Goal: Transaction & Acquisition: Register for event/course

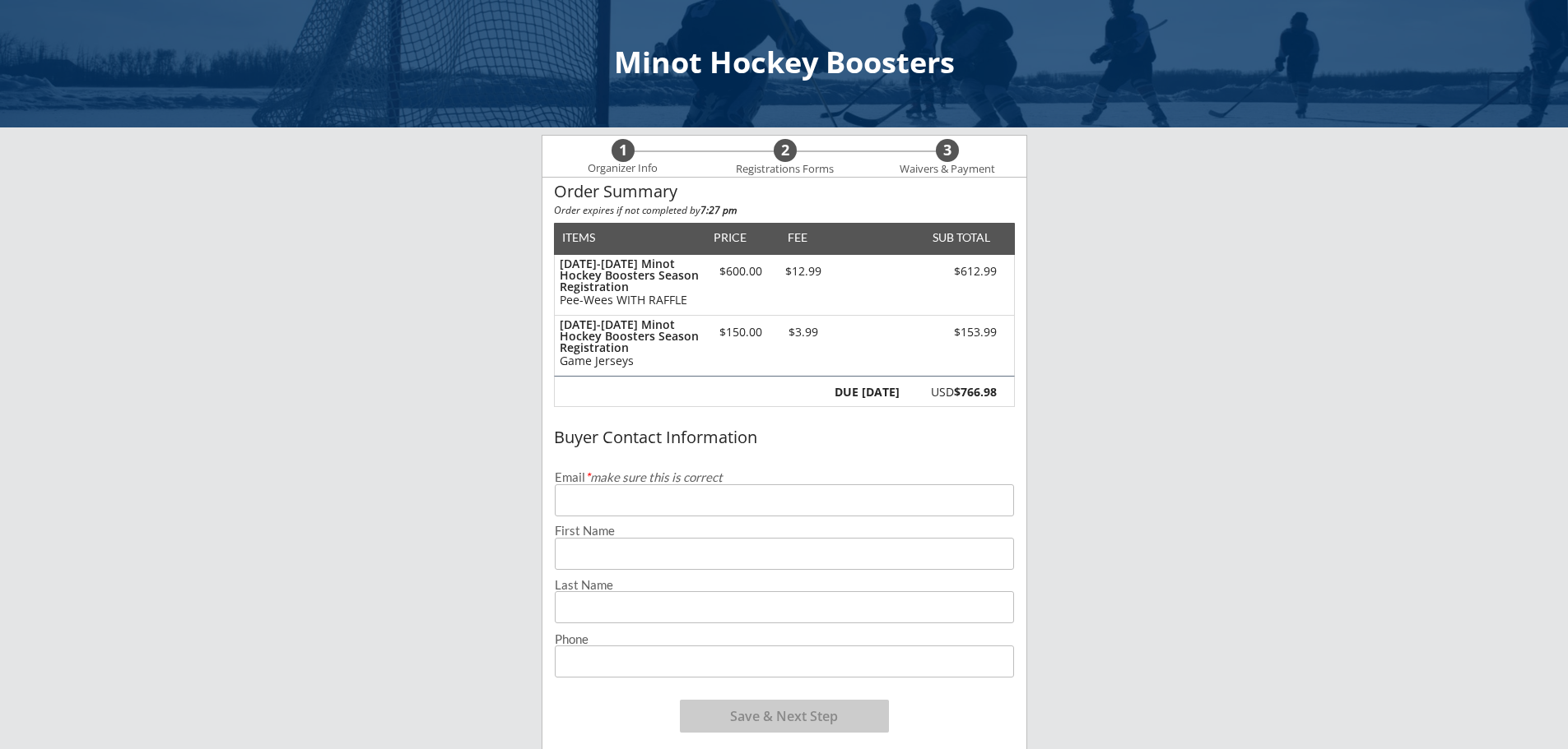
click at [715, 493] on input "email" at bounding box center [784, 501] width 459 height 32
type input "[EMAIL_ADDRESS][DOMAIN_NAME]"
click at [618, 544] on input "input" at bounding box center [784, 554] width 459 height 32
type input "[PERSON_NAME]"
click at [629, 600] on input "input" at bounding box center [784, 608] width 459 height 32
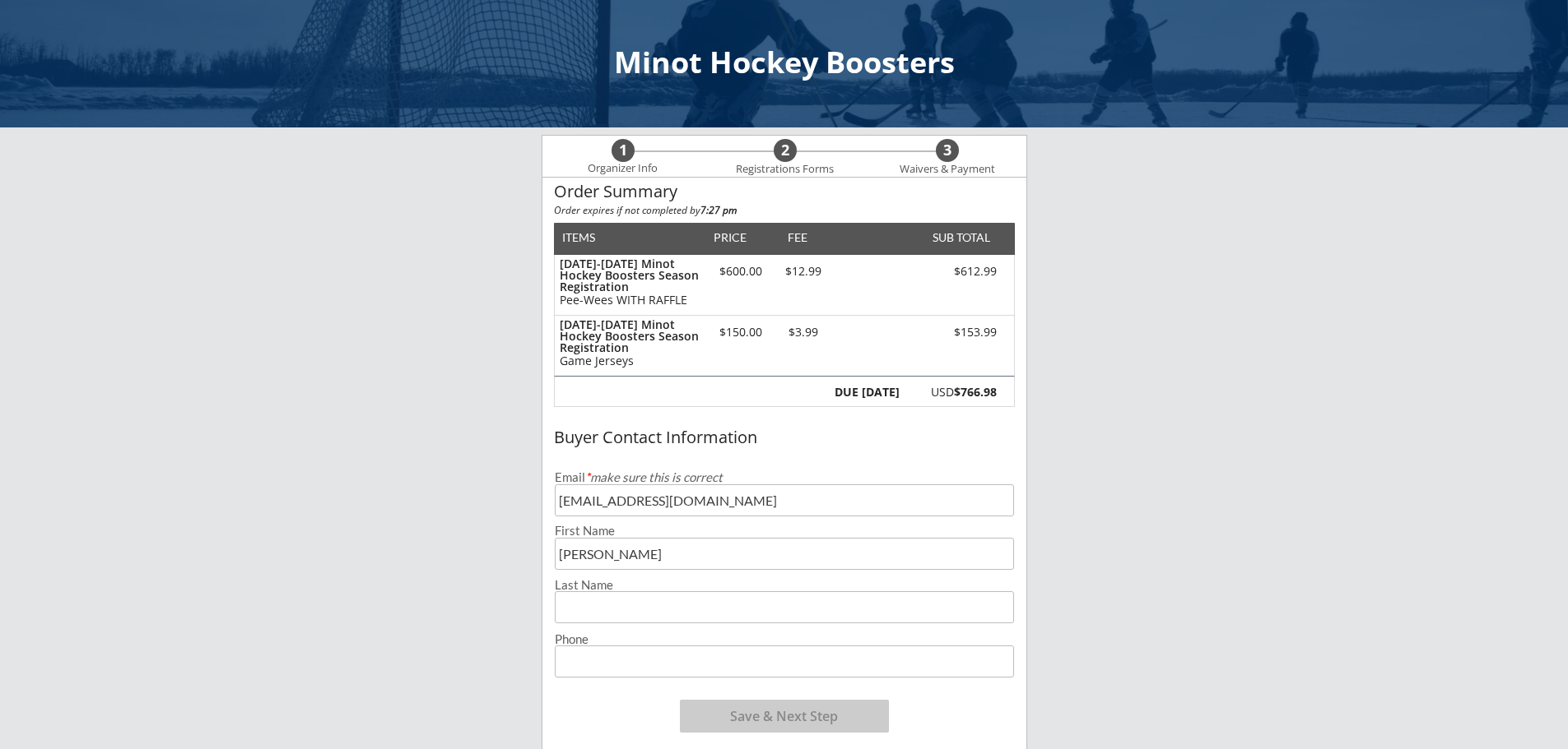
type input "[PERSON_NAME]"
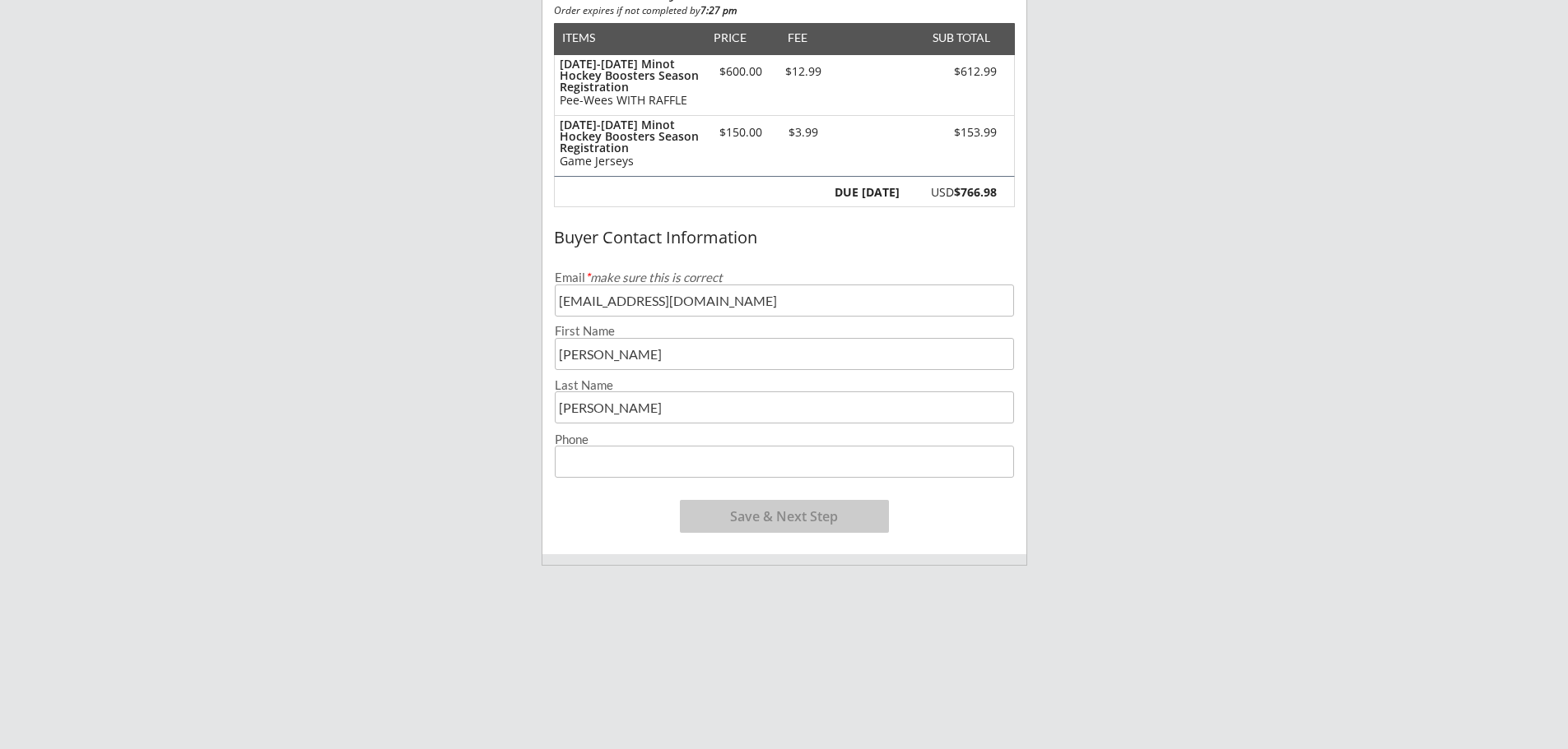
scroll to position [247, 0]
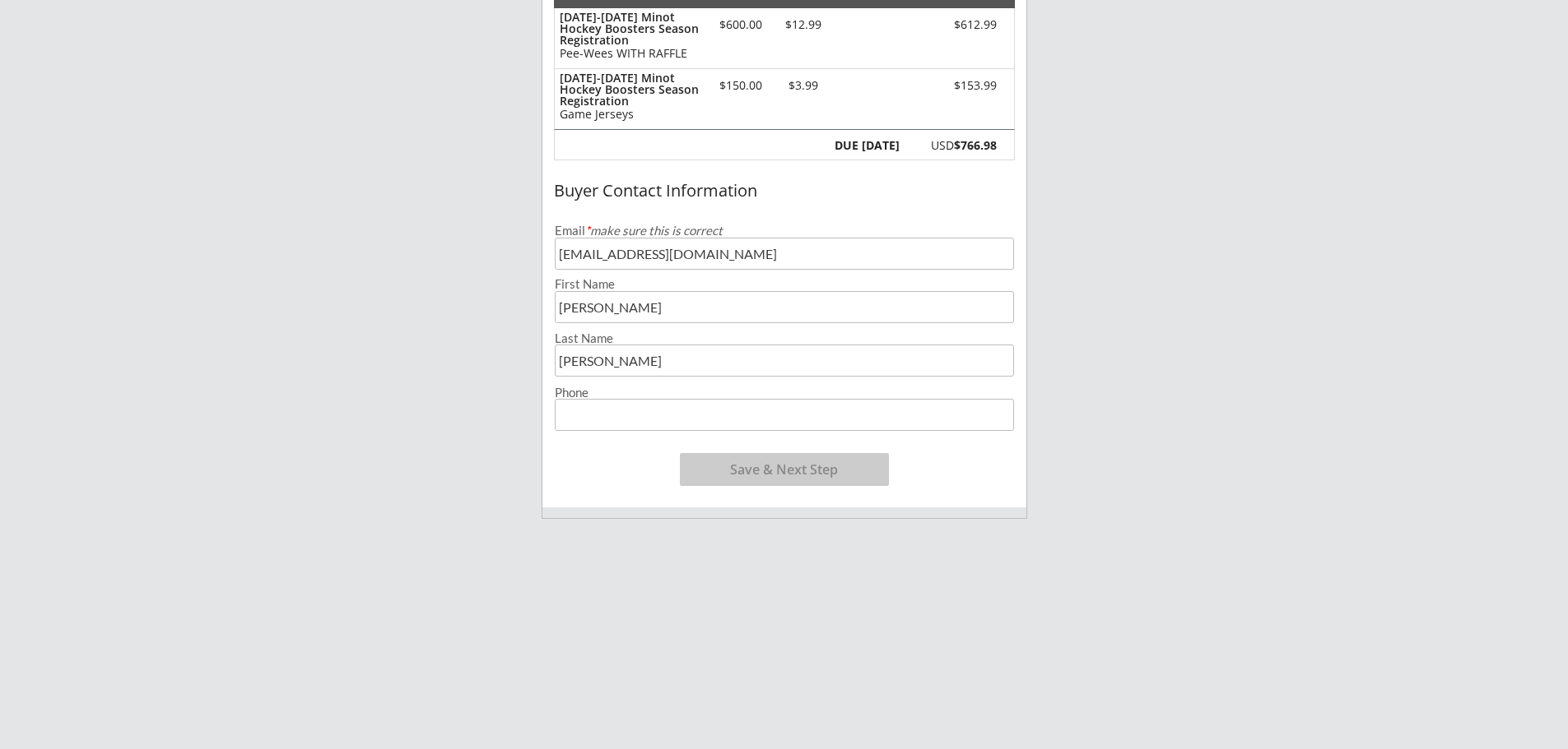
click at [606, 404] on input "input" at bounding box center [784, 415] width 459 height 32
type input "[PHONE_NUMBER]"
click at [771, 468] on button "Save & Next Step" at bounding box center [784, 469] width 209 height 33
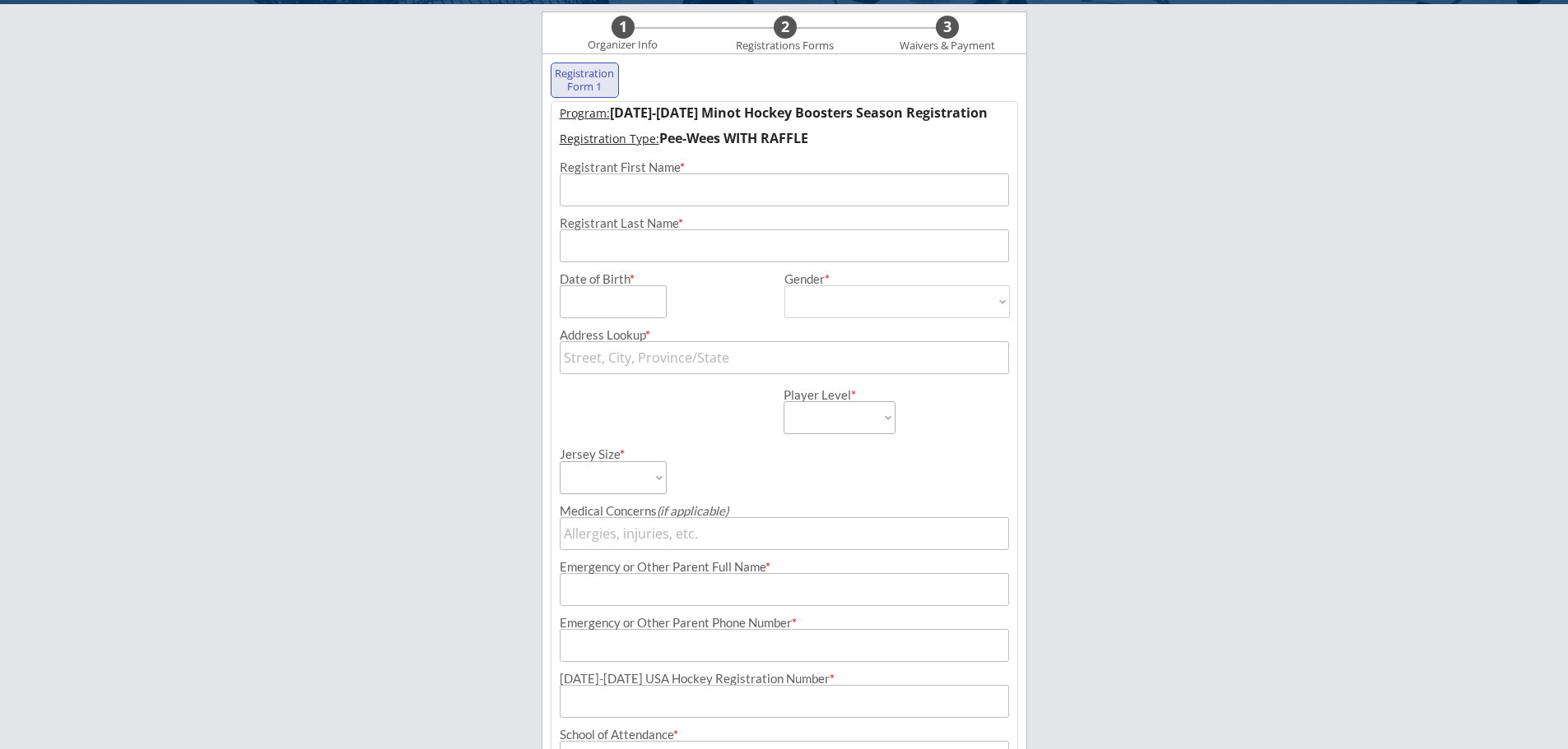
scroll to position [119, 0]
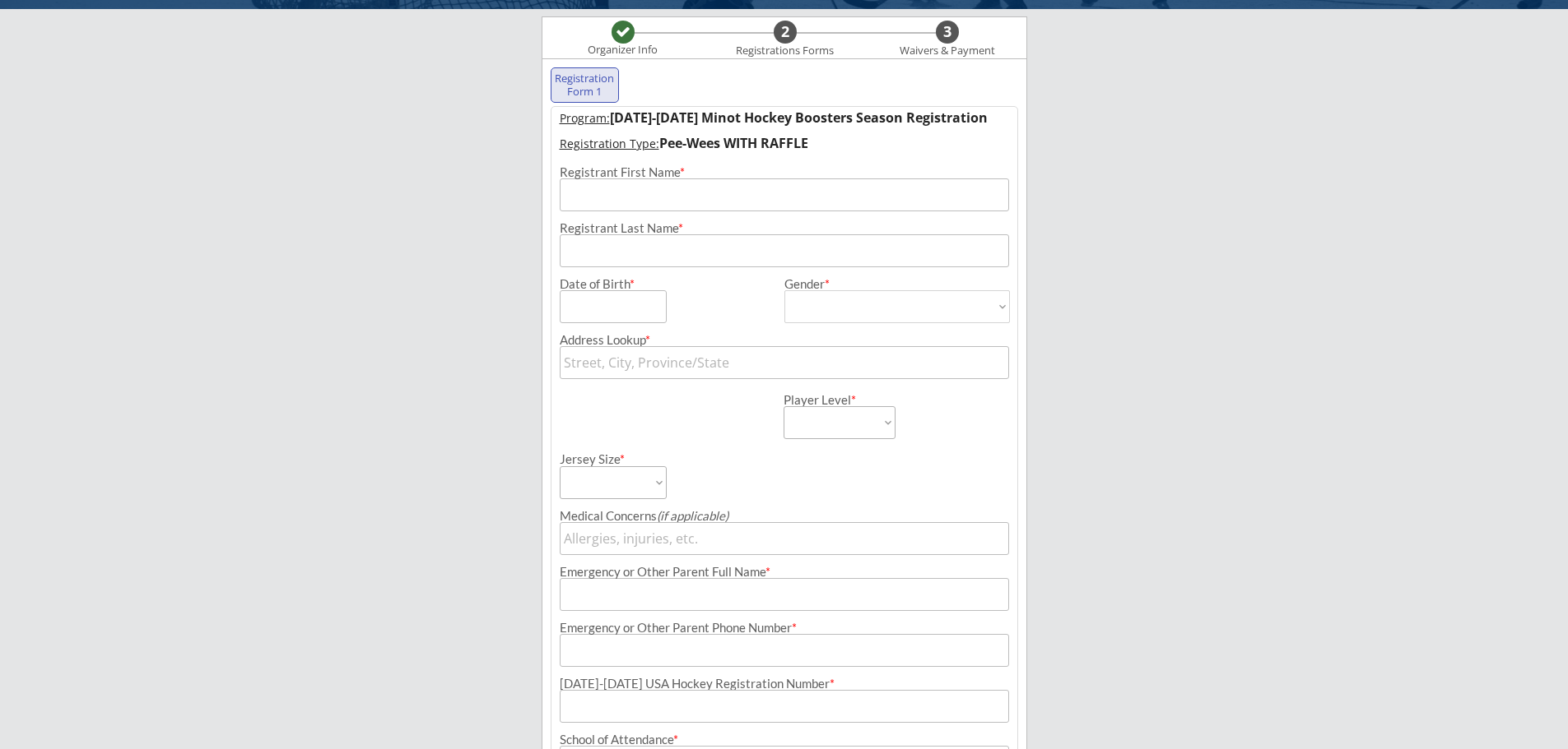
click at [658, 190] on input "input" at bounding box center [784, 195] width 449 height 33
type input "[PERSON_NAME]"
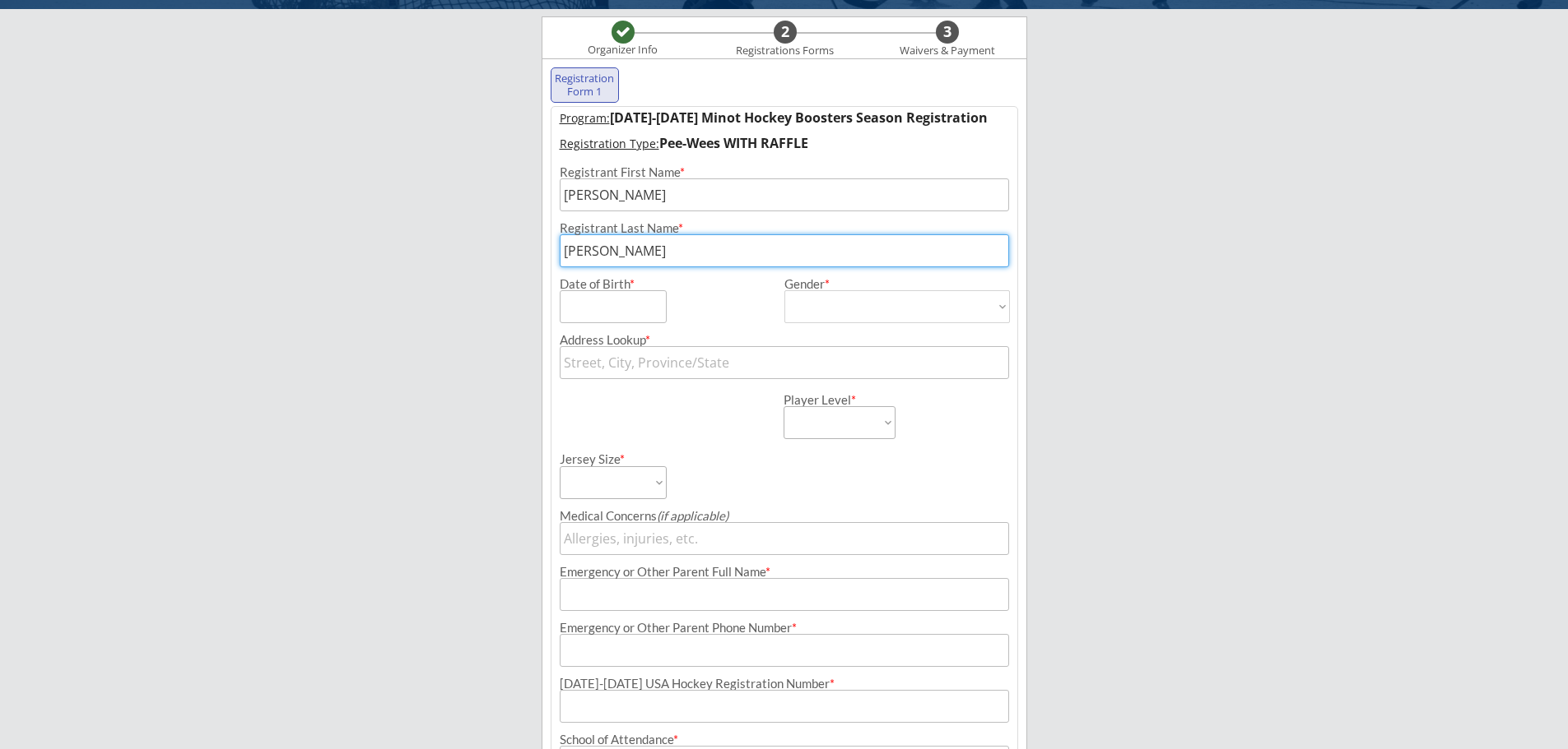
type input "[PERSON_NAME]"
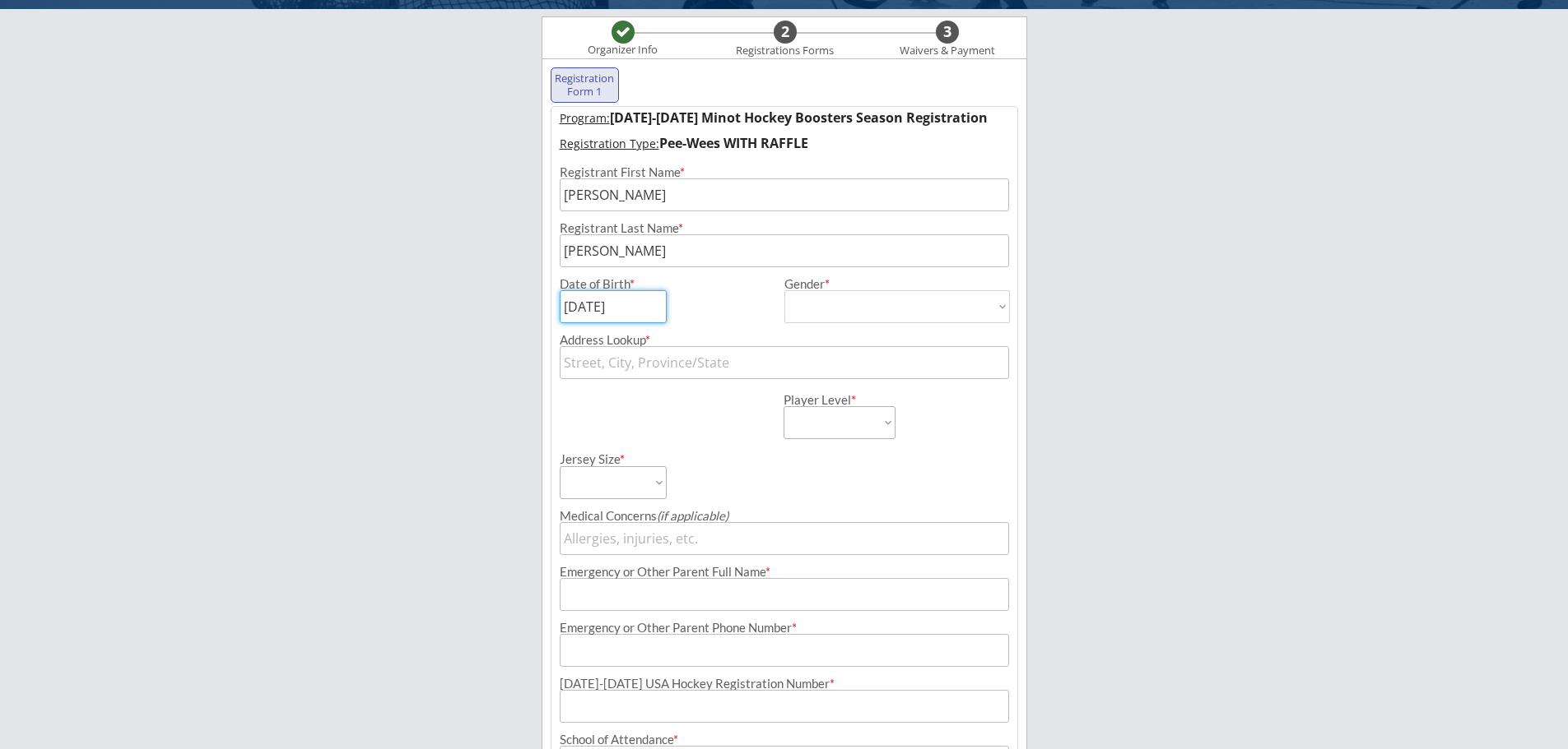
type input "[DATE]"
select select ""[DEMOGRAPHIC_DATA]""
type input "[DEMOGRAPHIC_DATA]"
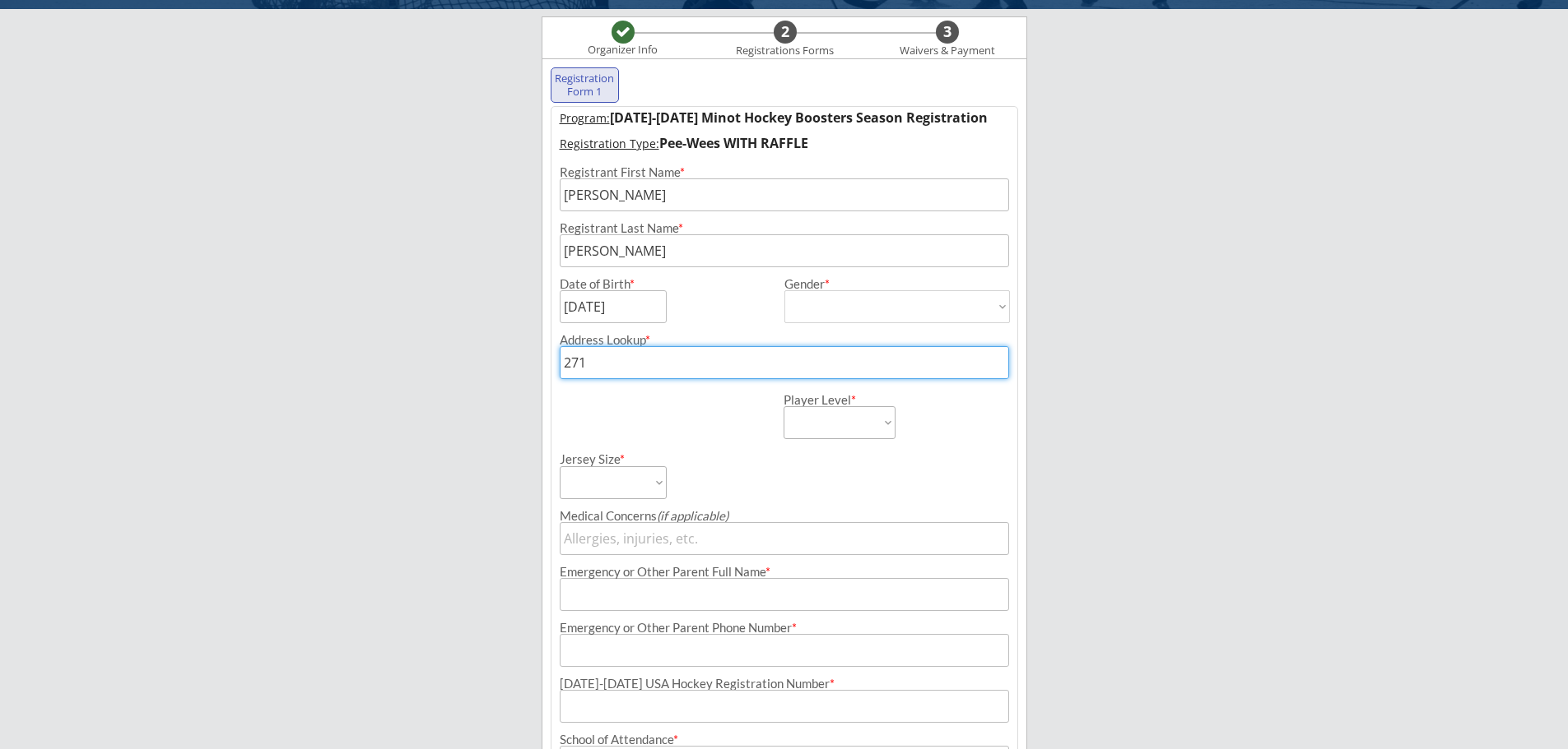
type input "2716"
type input "[STREET_ADDRESS]"
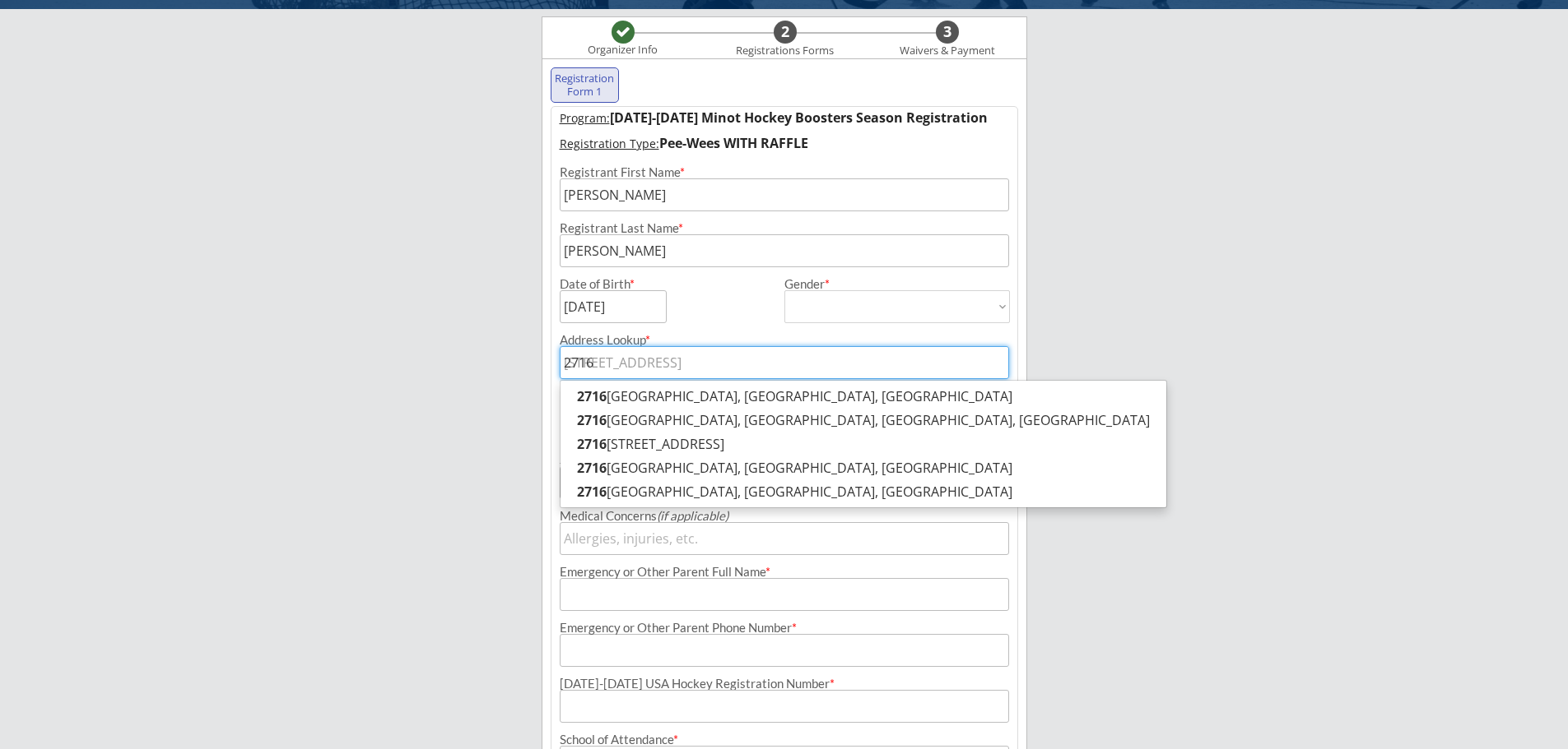
type input "2716"
type input "2716 Heri"
type input "[STREET_ADDRESS]"
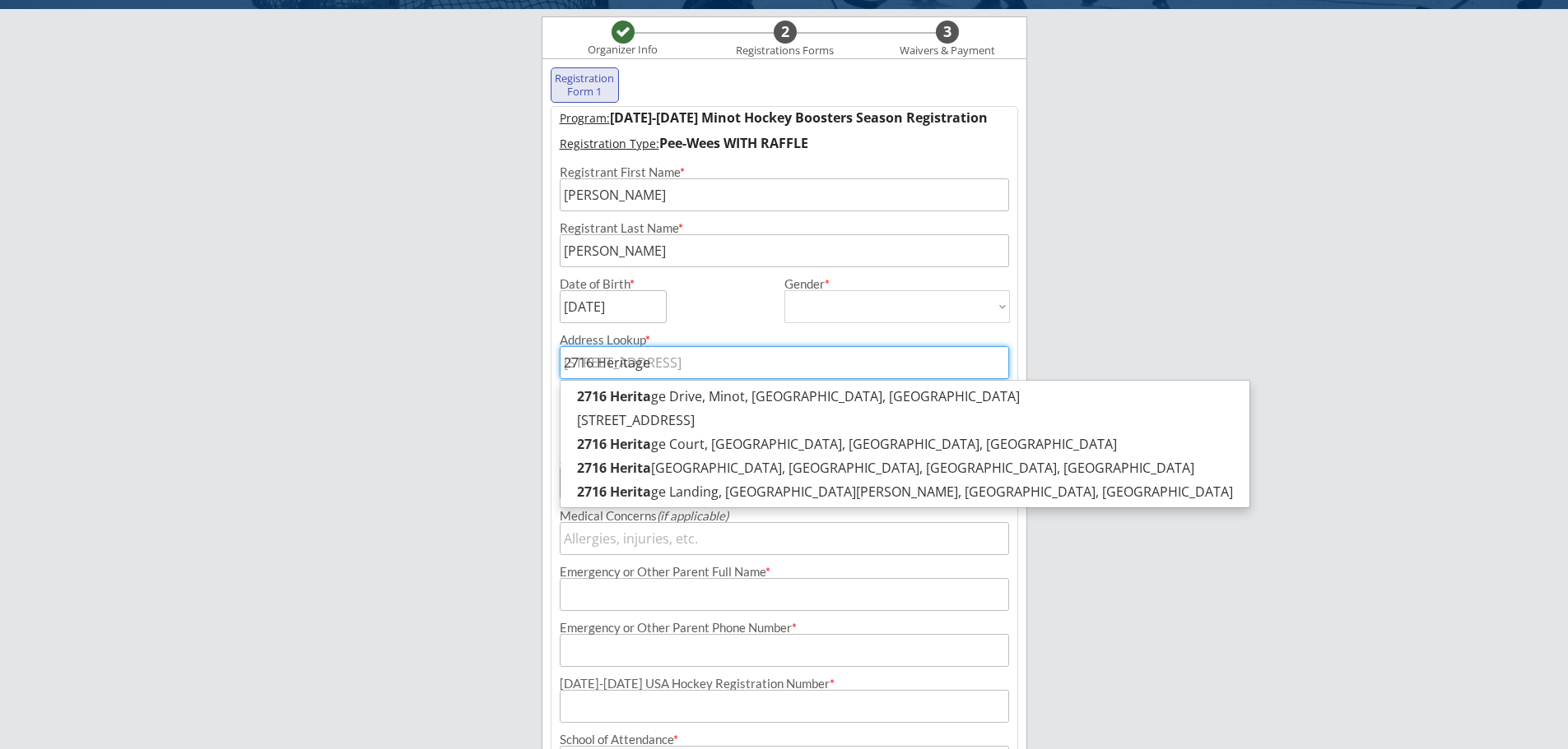
type input "2716 Heritage"
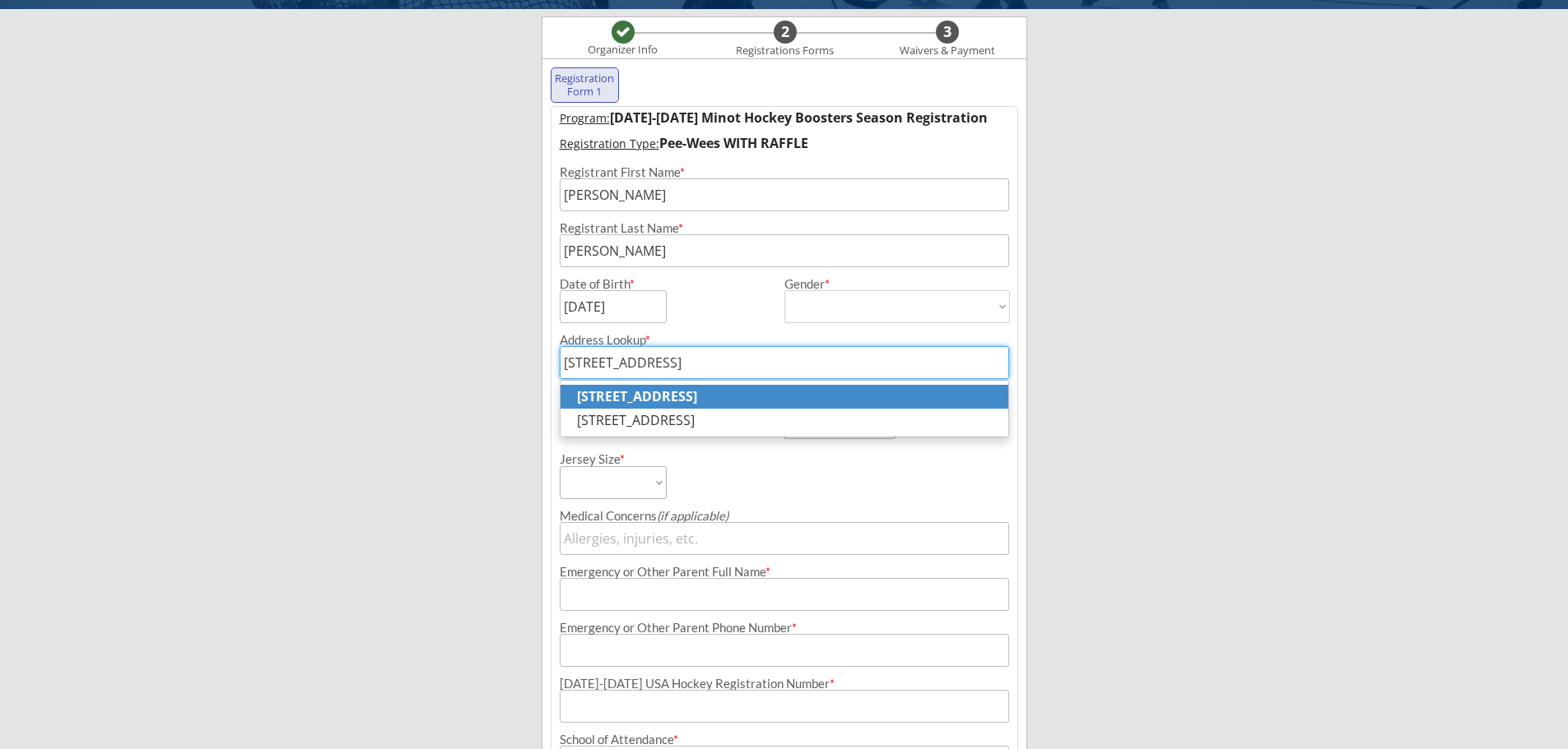
click at [872, 386] on p "[STREET_ADDRESS]" at bounding box center [784, 397] width 448 height 24
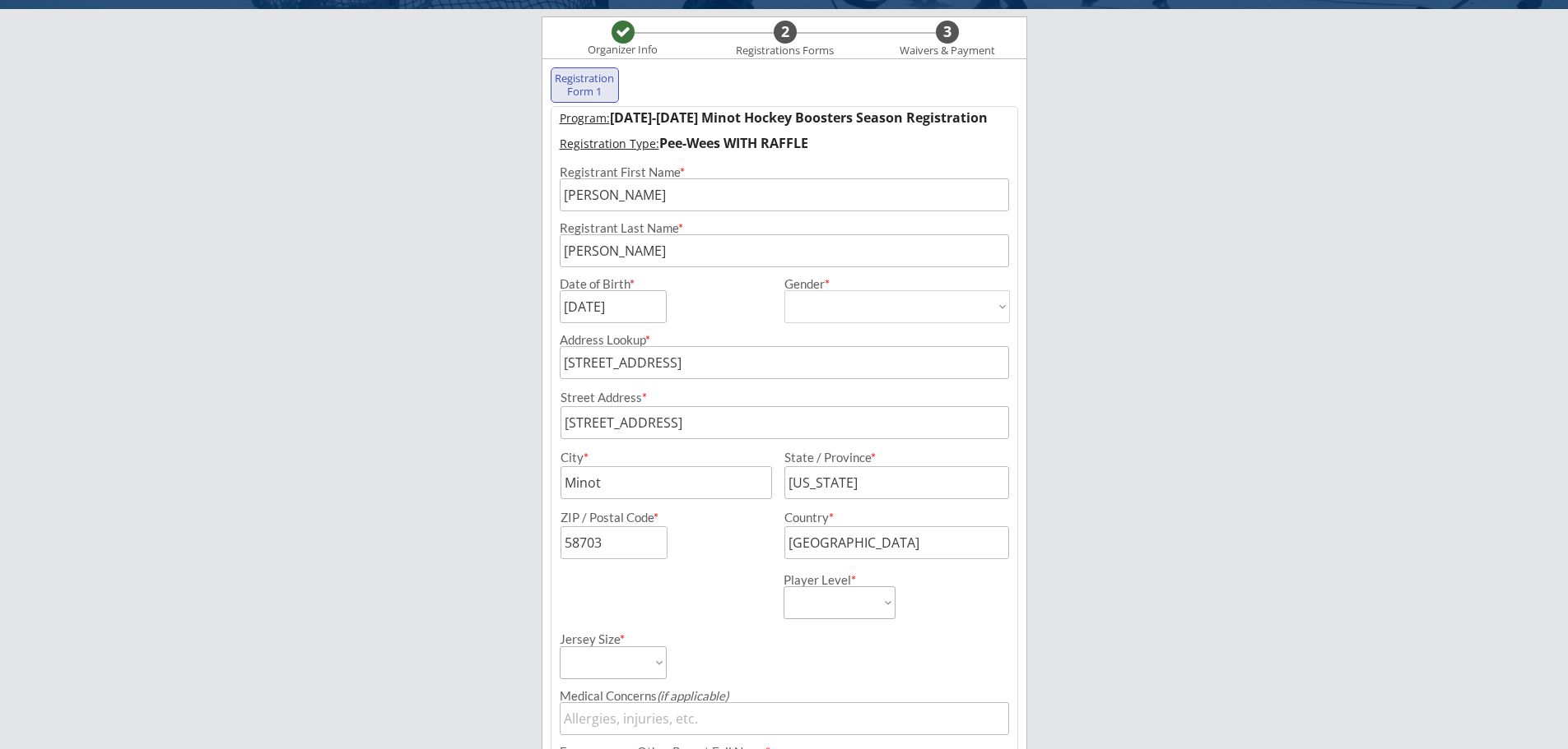
type input "[STREET_ADDRESS]"
click at [1296, 308] on div "Minot Hockey Boosters Organizer Info 2 Registrations Forms 3 Waivers & Payment …" at bounding box center [784, 577] width 1568 height 1391
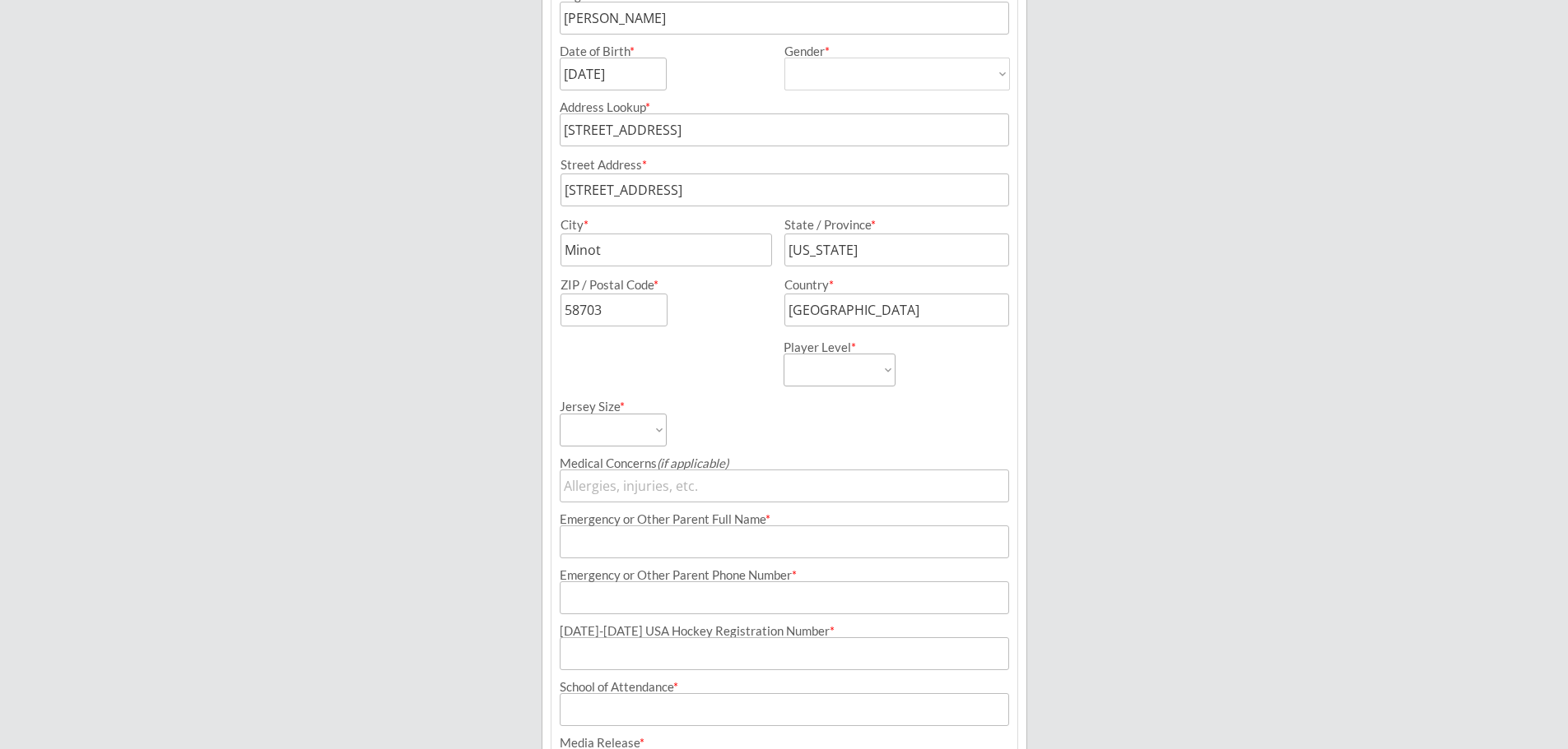
scroll to position [365, 0]
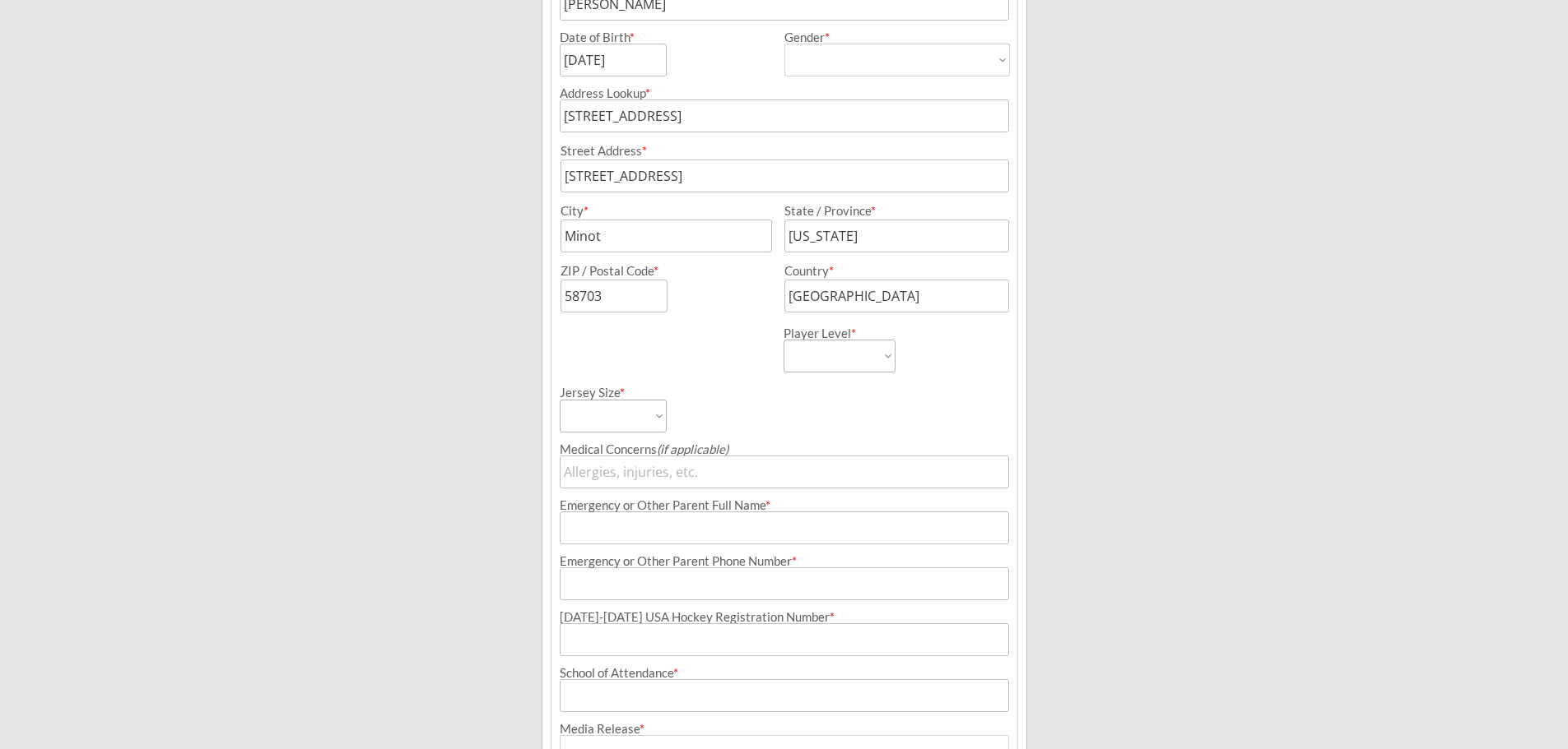
click at [871, 363] on select "Learn to Play Boys Learn to Play Girls Maroon Mites Gold/White Mites Squirts Pe…" at bounding box center [839, 356] width 112 height 33
select select ""Pee-Wees""
click at [783, 340] on select "Learn to Play Boys Learn to Play Girls Maroon Mites Gold/White Mites Squirts Pe…" at bounding box center [839, 356] width 112 height 33
click at [635, 421] on select "Adult Small Adult Medium Adult Large Adult XL Goalie Cut" at bounding box center [613, 416] width 107 height 33
select select ""Adult Large""
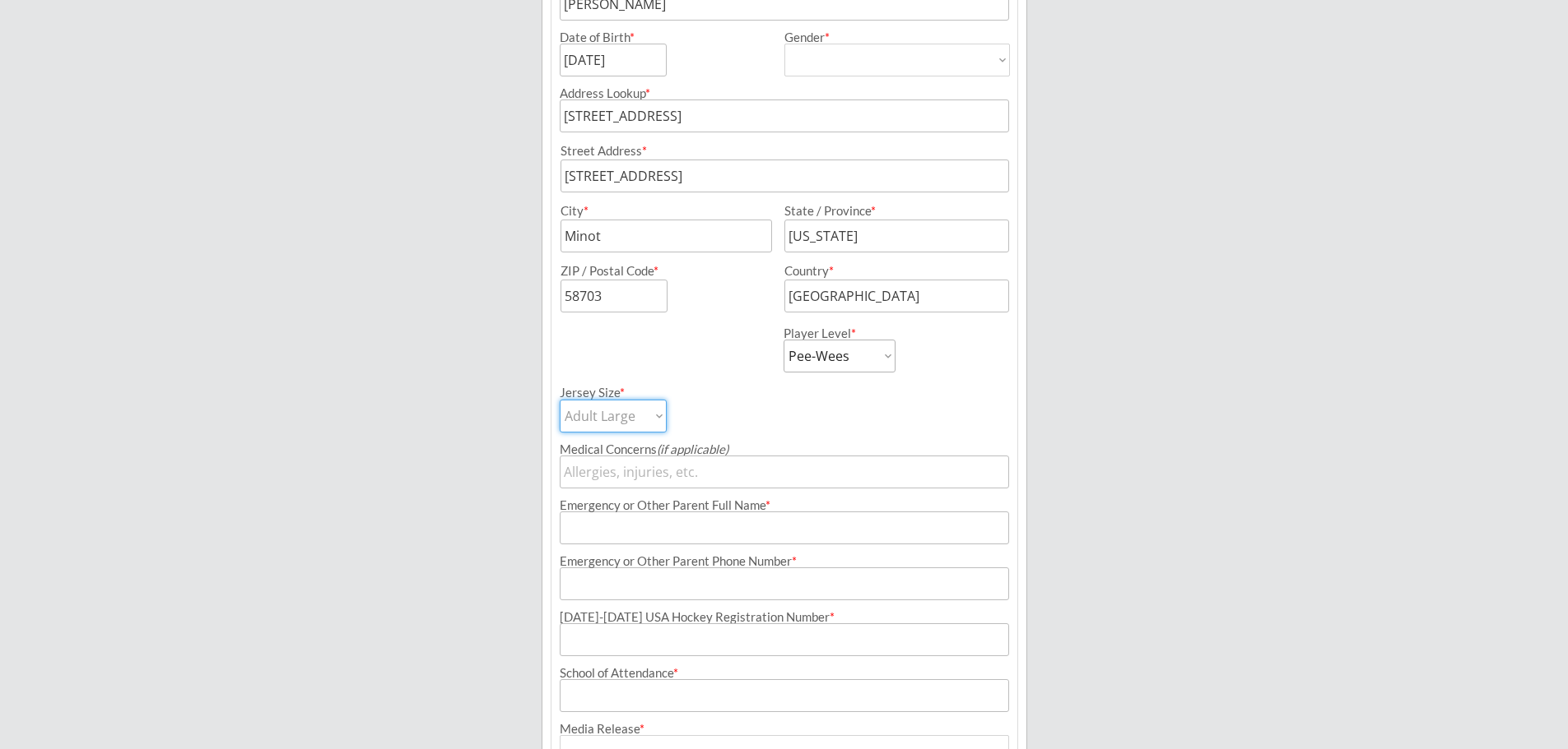
click at [559, 400] on select "Adult Small Adult Medium Adult Large Adult XL Goalie Cut" at bounding box center [613, 416] width 107 height 33
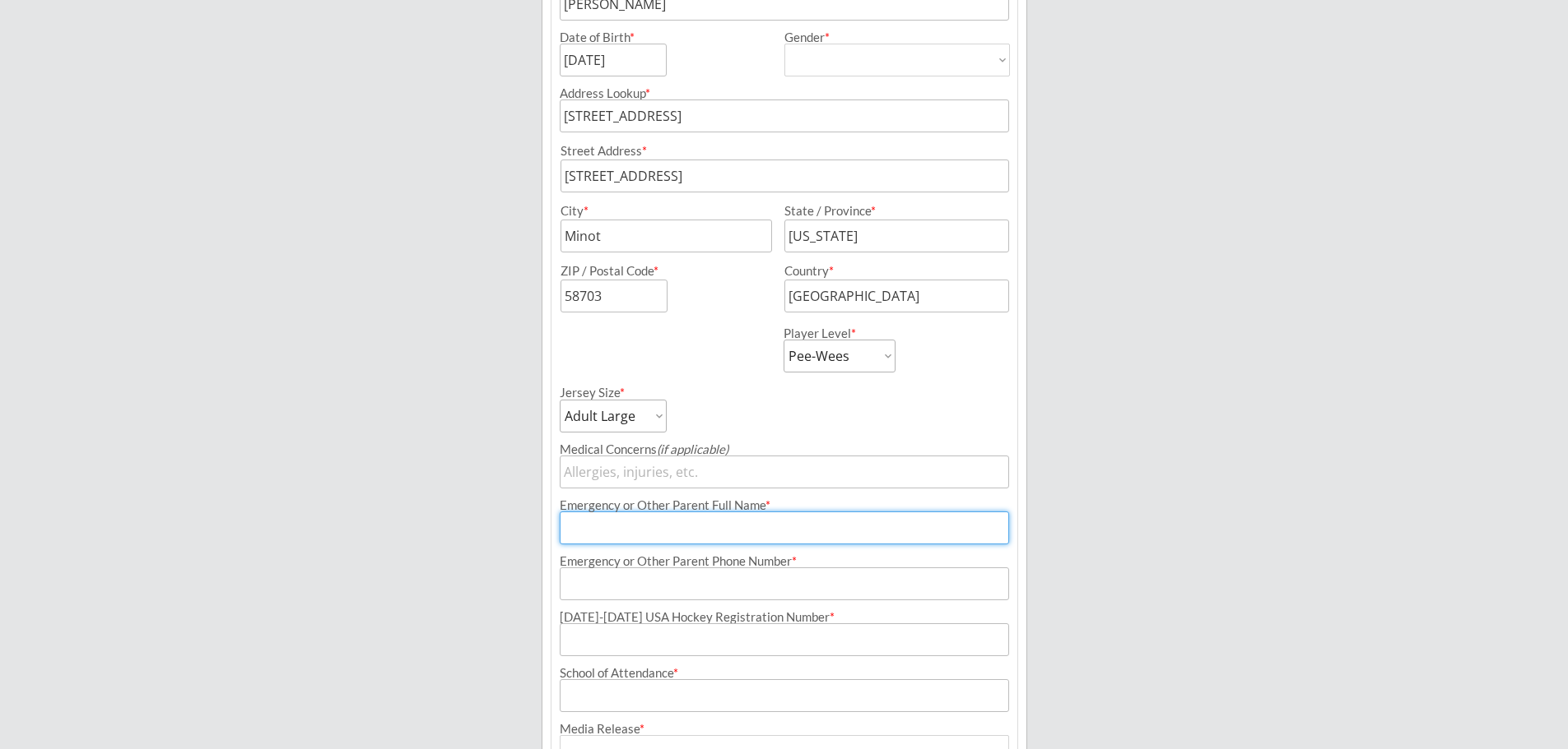
click at [718, 519] on input "input" at bounding box center [784, 528] width 449 height 33
type input "[PERSON_NAME]"
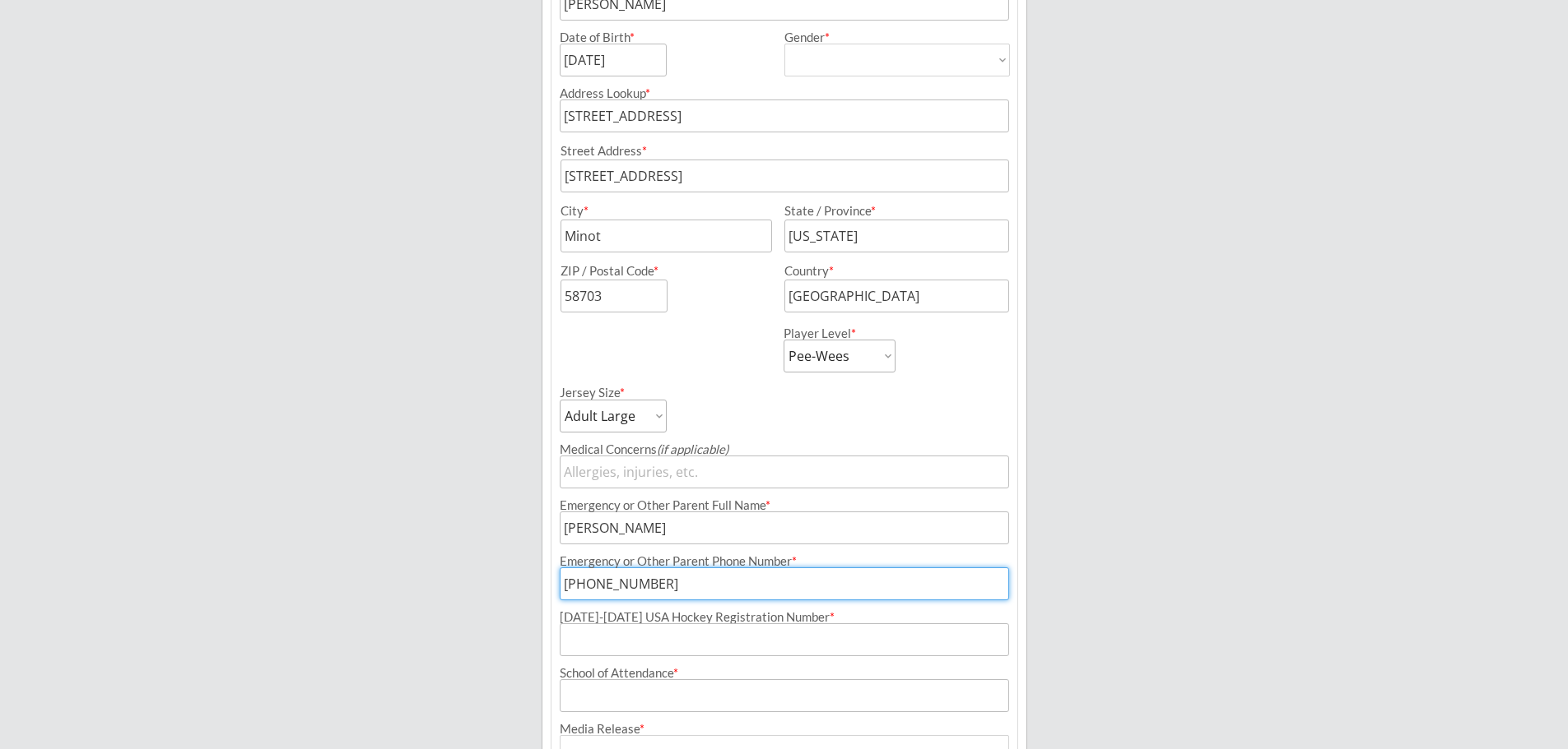
type input "[PHONE_NUMBER]"
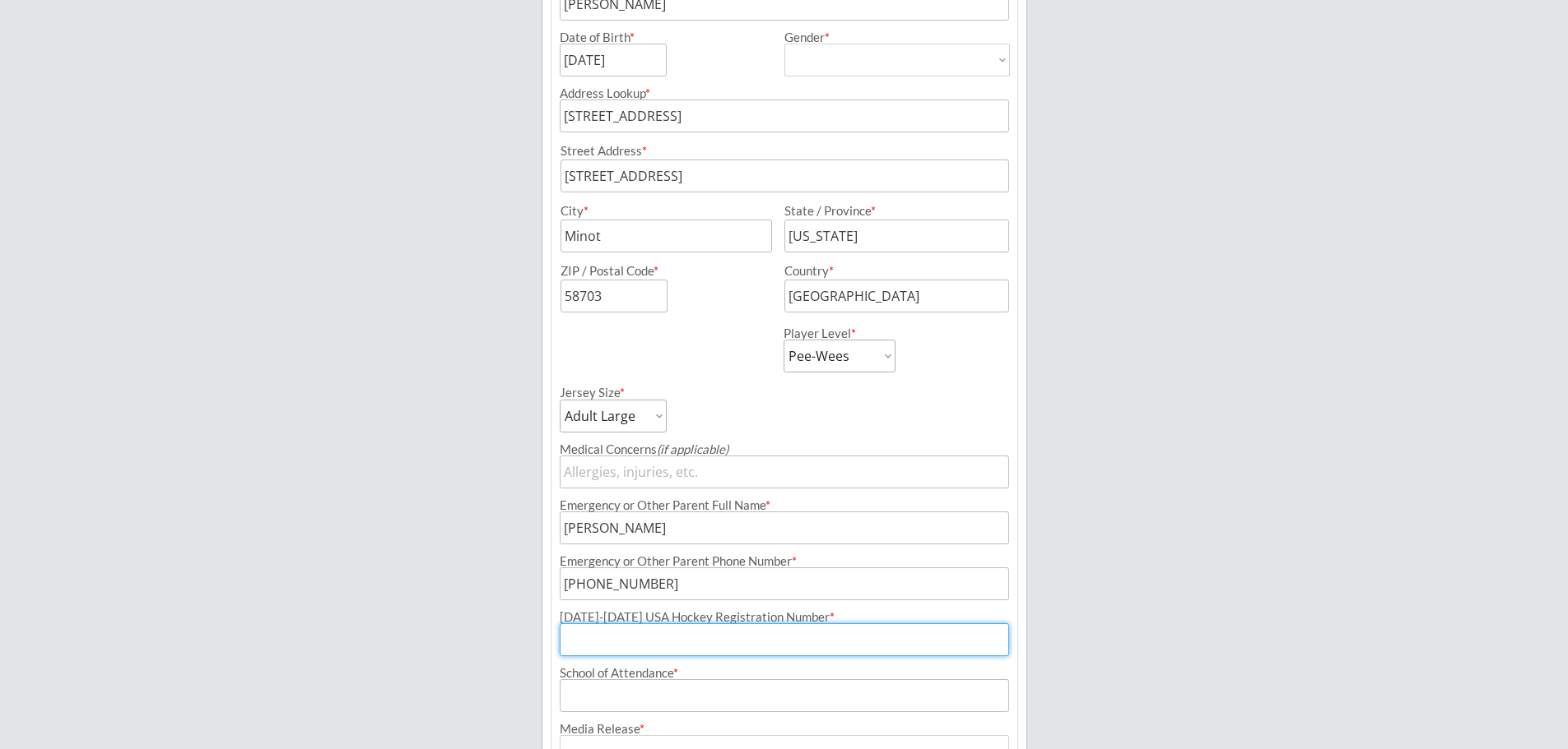
click at [607, 636] on input "input" at bounding box center [784, 640] width 449 height 33
paste input "247604833ORTHT"
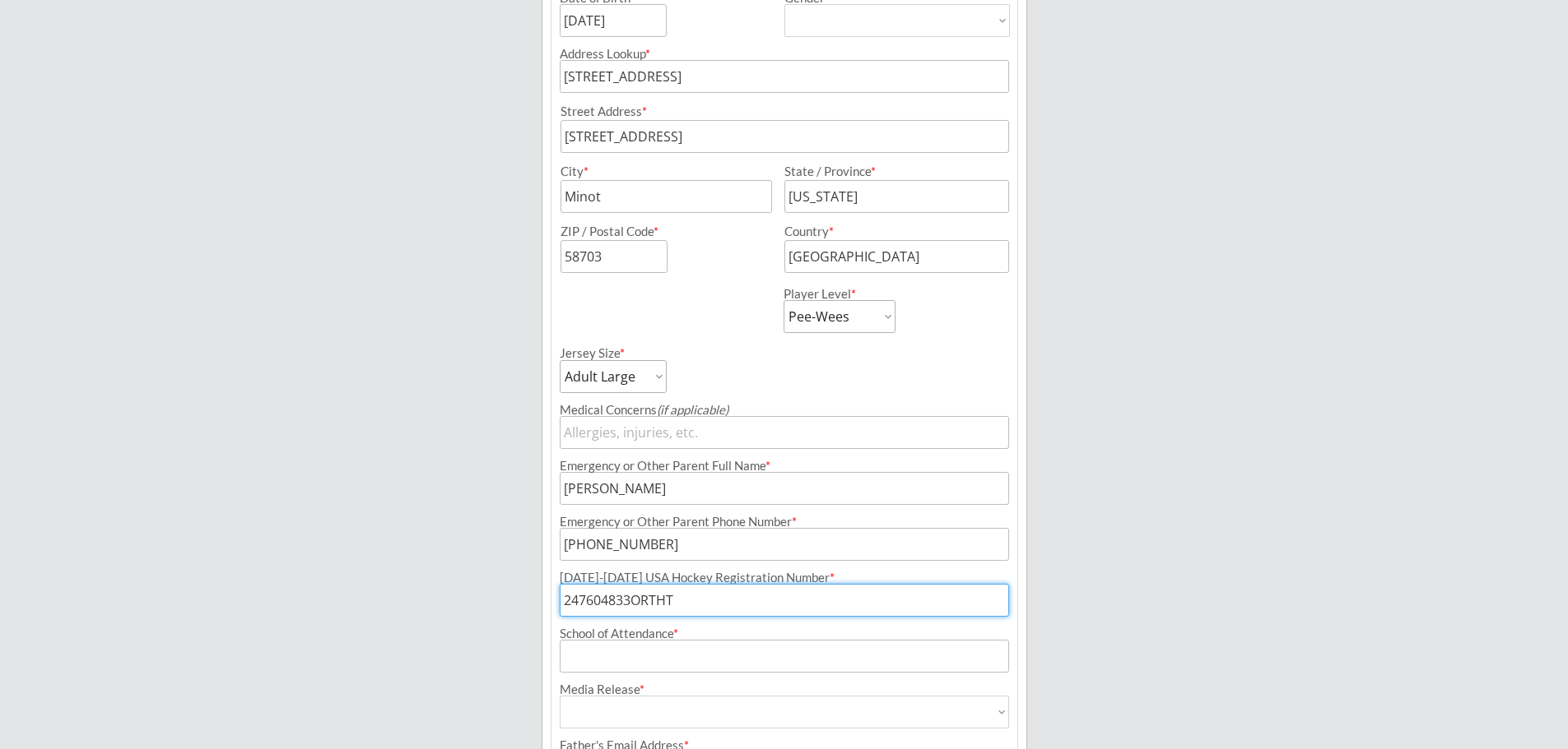
scroll to position [447, 0]
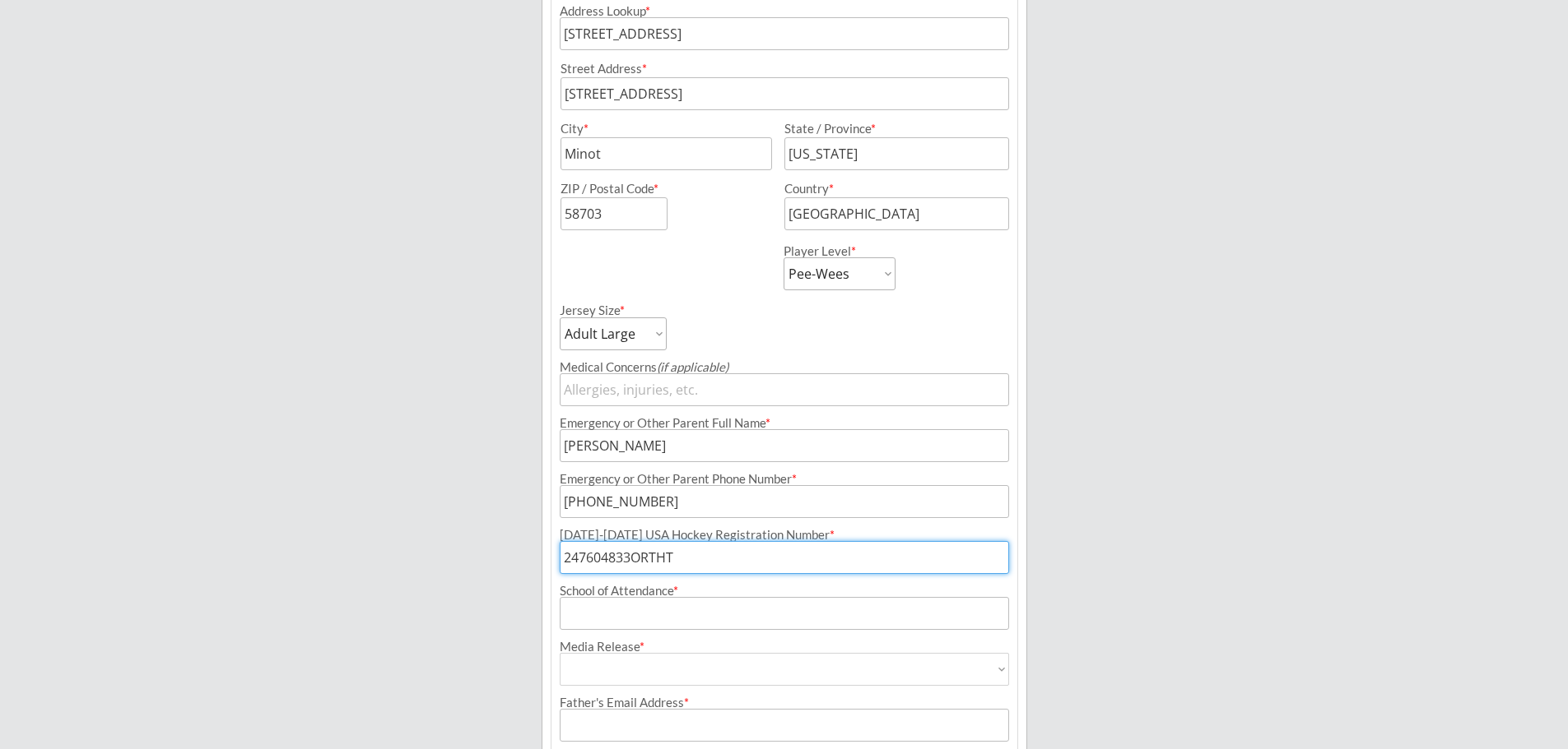
type input "247604833ORTHT"
click at [632, 613] on input "input" at bounding box center [784, 613] width 449 height 33
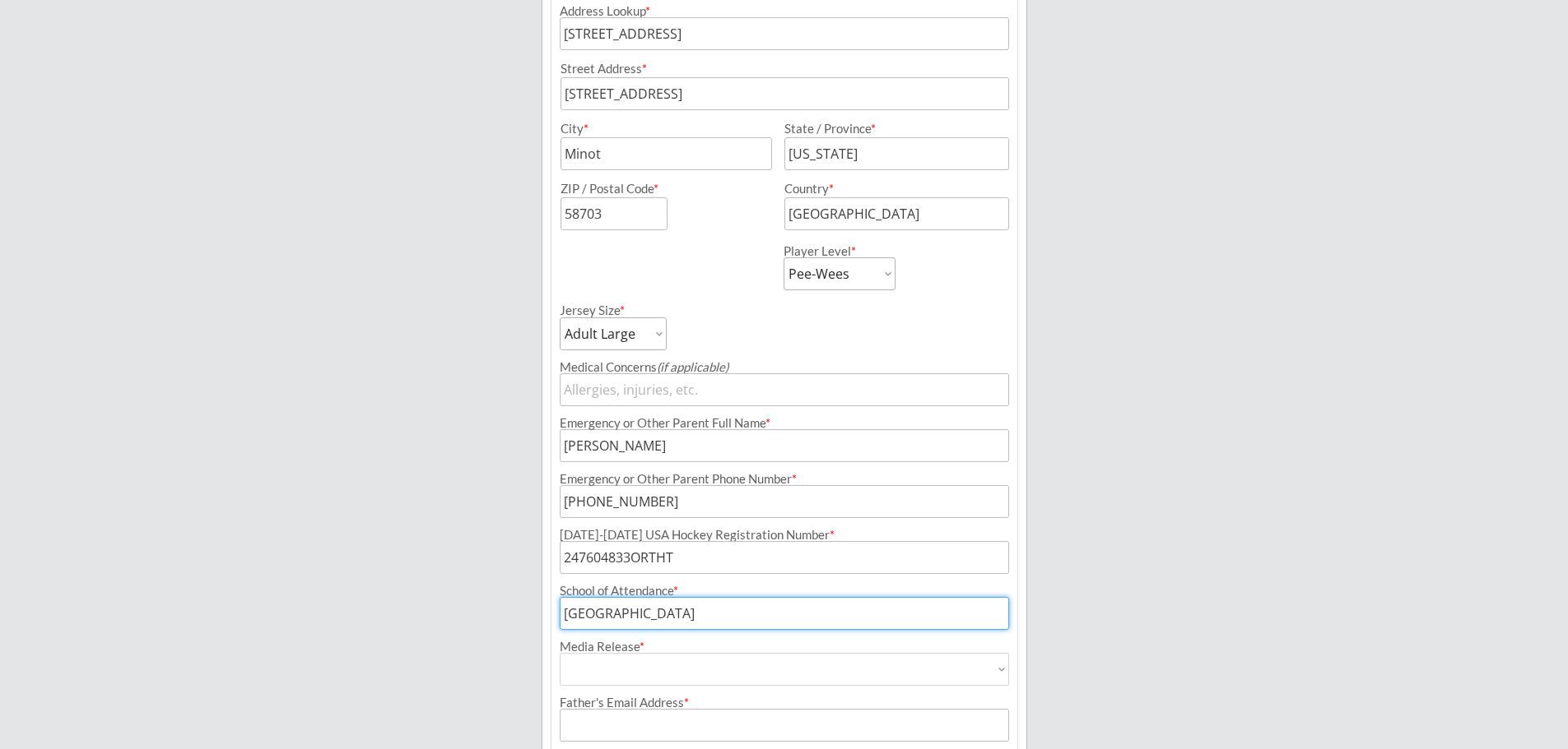
type input "[GEOGRAPHIC_DATA]"
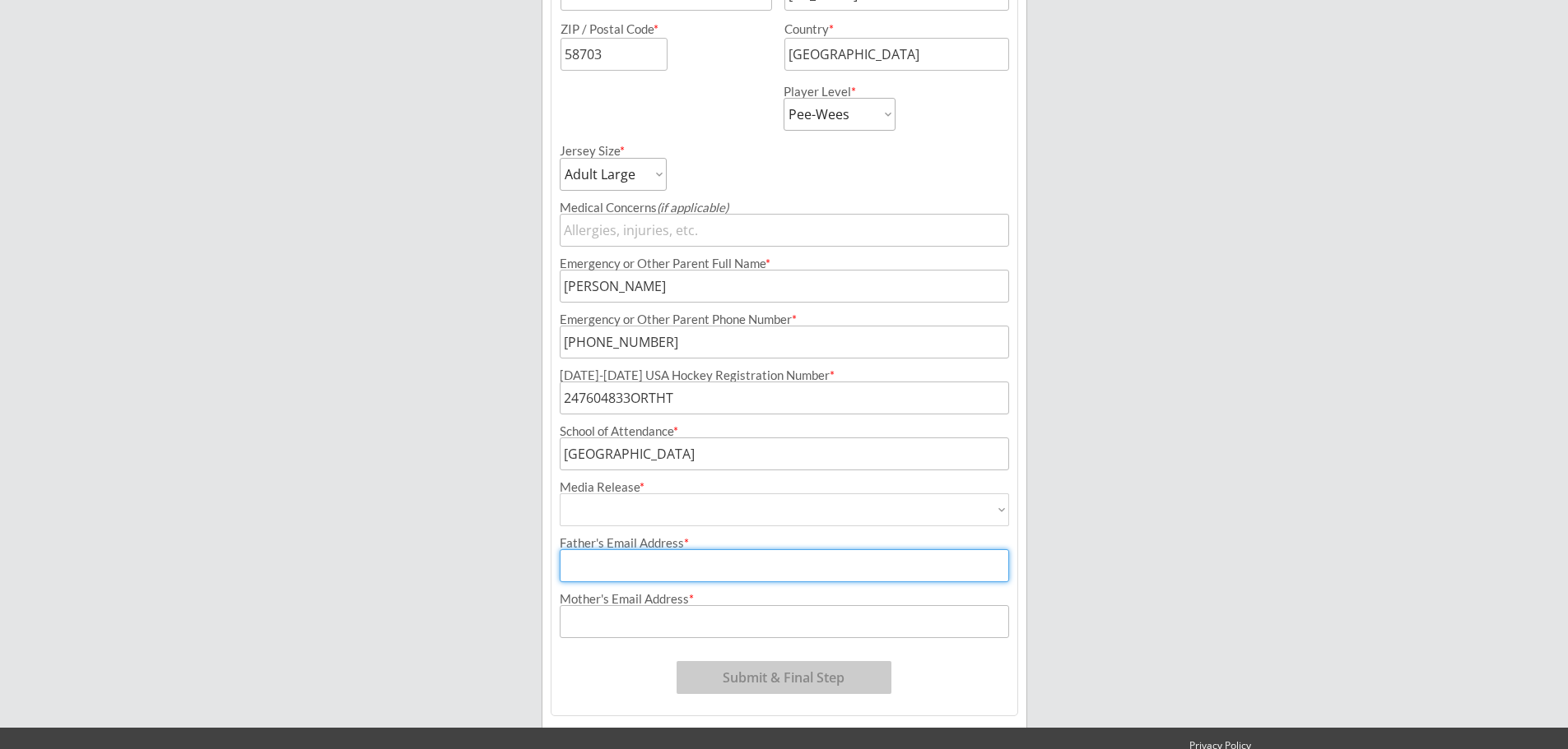
scroll to position [612, 0]
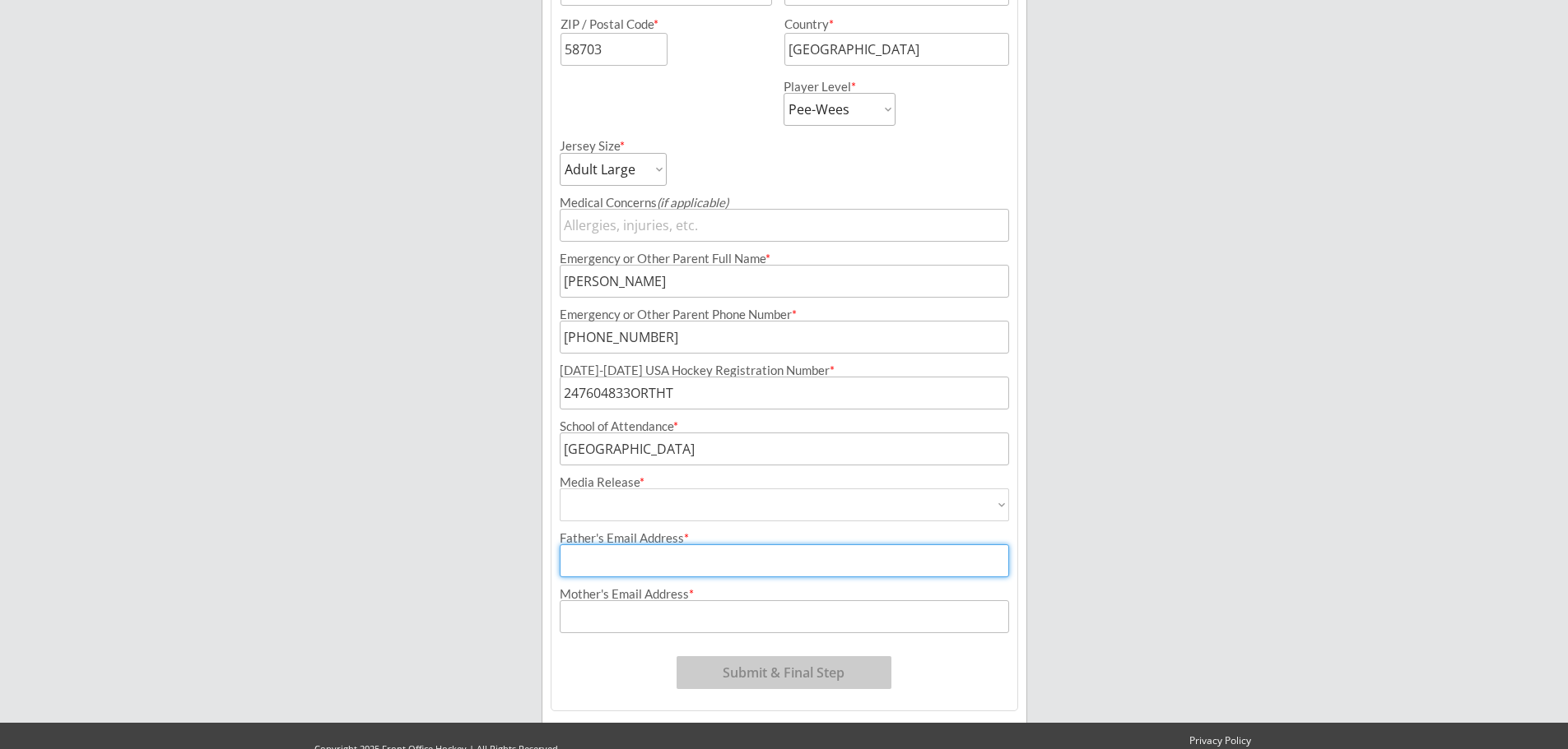
click at [674, 449] on input "input" at bounding box center [784, 449] width 449 height 33
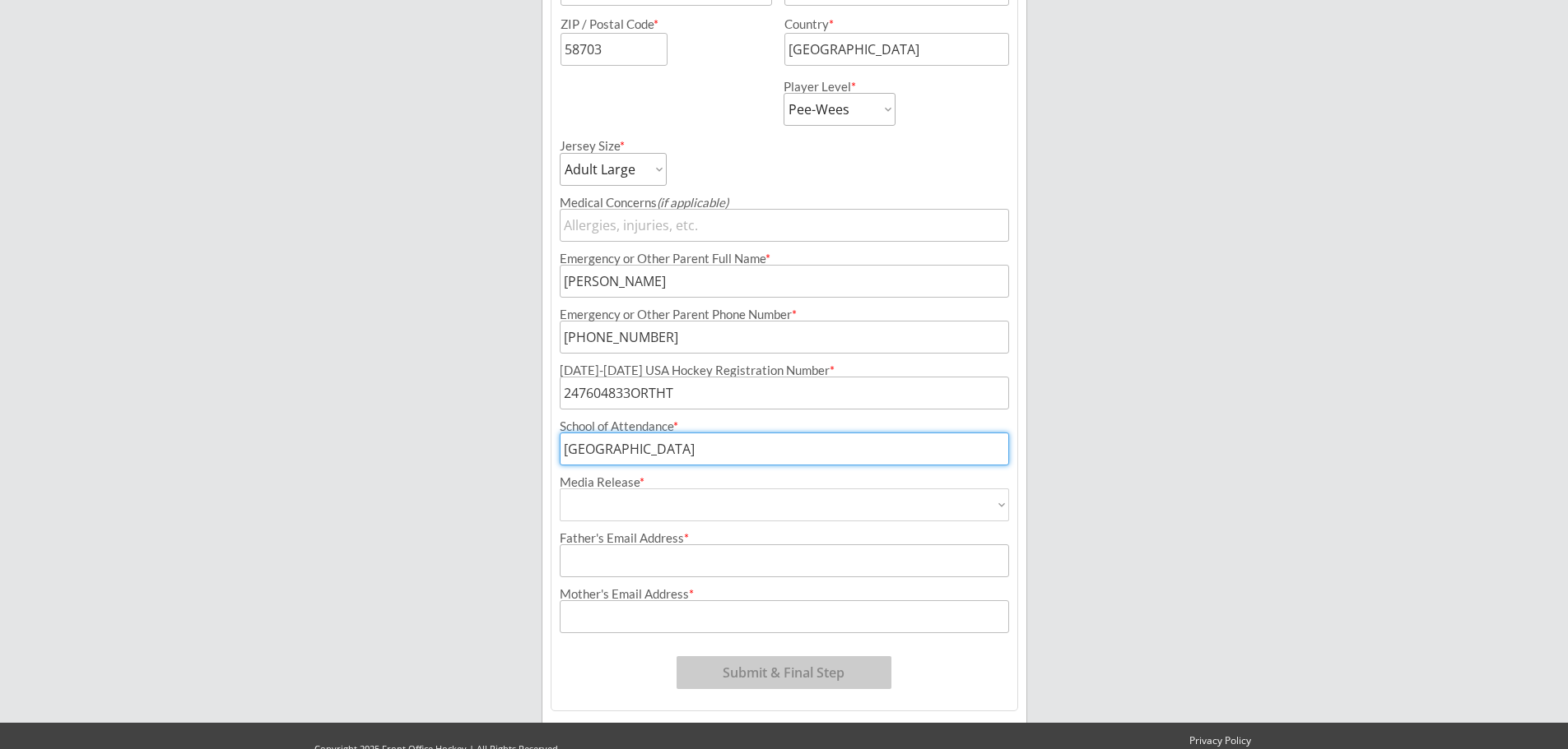
click at [677, 502] on select "Yes No" at bounding box center [784, 505] width 449 height 33
select select ""Yes""
click at [559, 489] on select "Yes No" at bounding box center [784, 505] width 449 height 33
type input "Yes"
click at [631, 564] on input "input" at bounding box center [784, 561] width 449 height 33
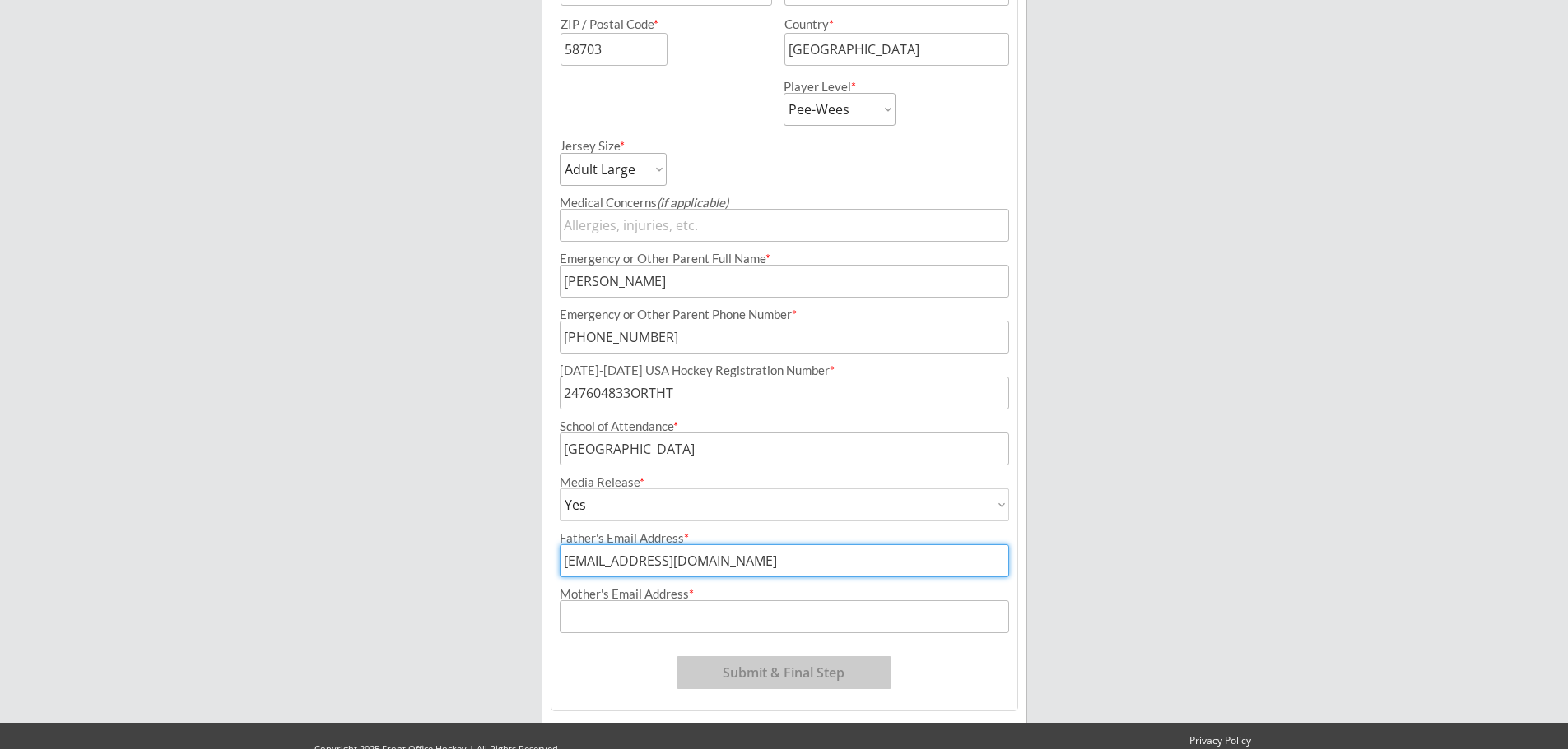
type input "[EMAIL_ADDRESS][DOMAIN_NAME]"
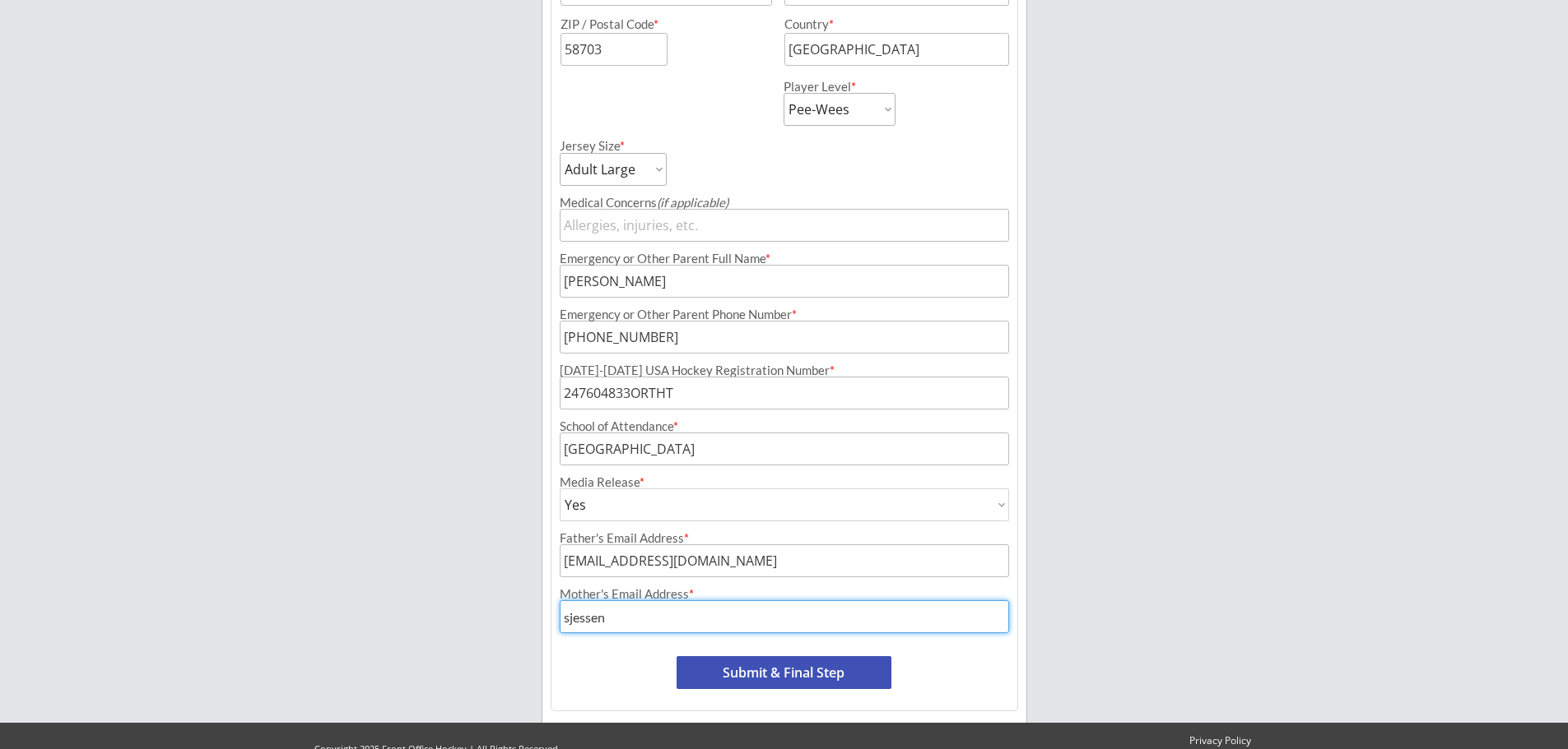
type input "[EMAIL_ADDRESS][DOMAIN_NAME]"
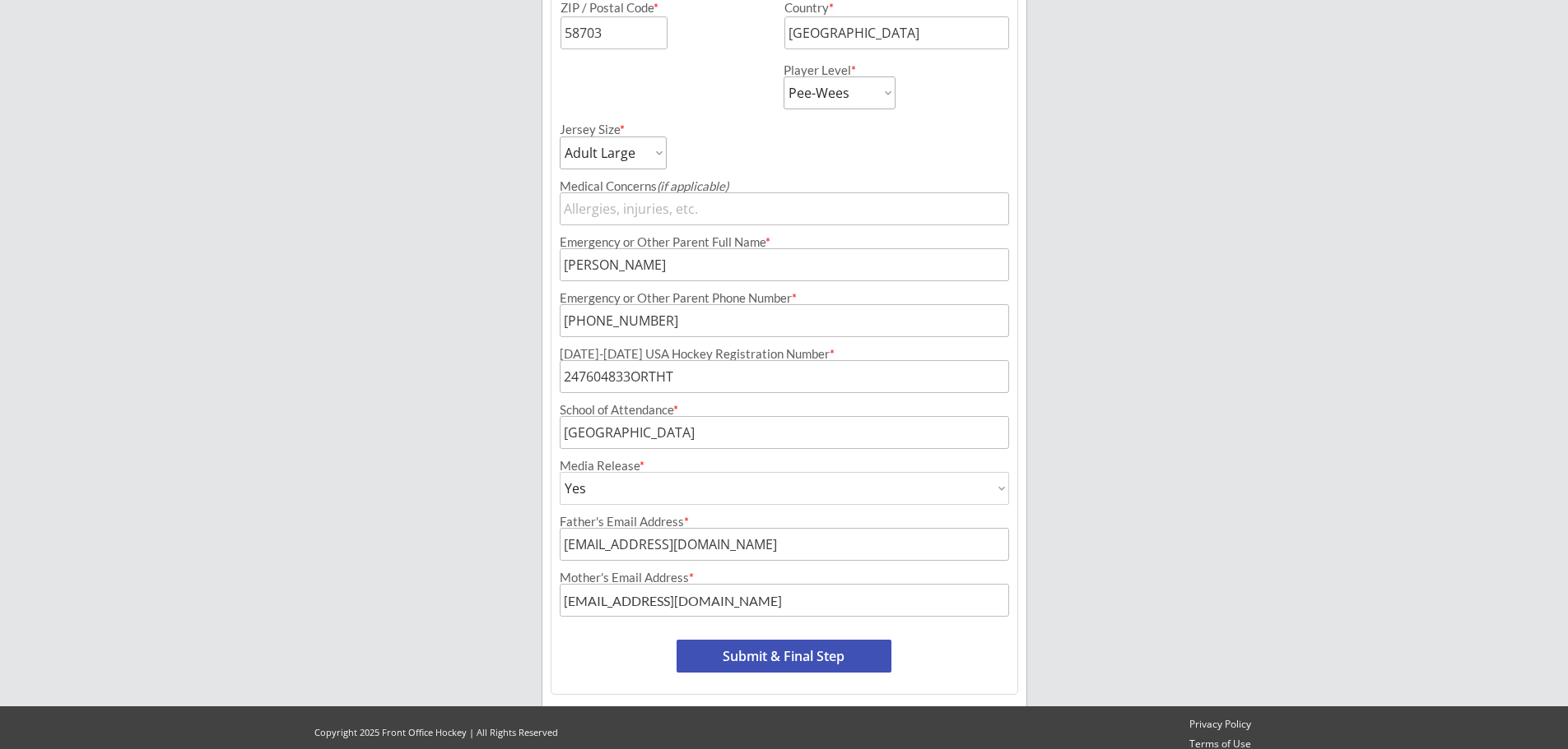
scroll to position [641, 0]
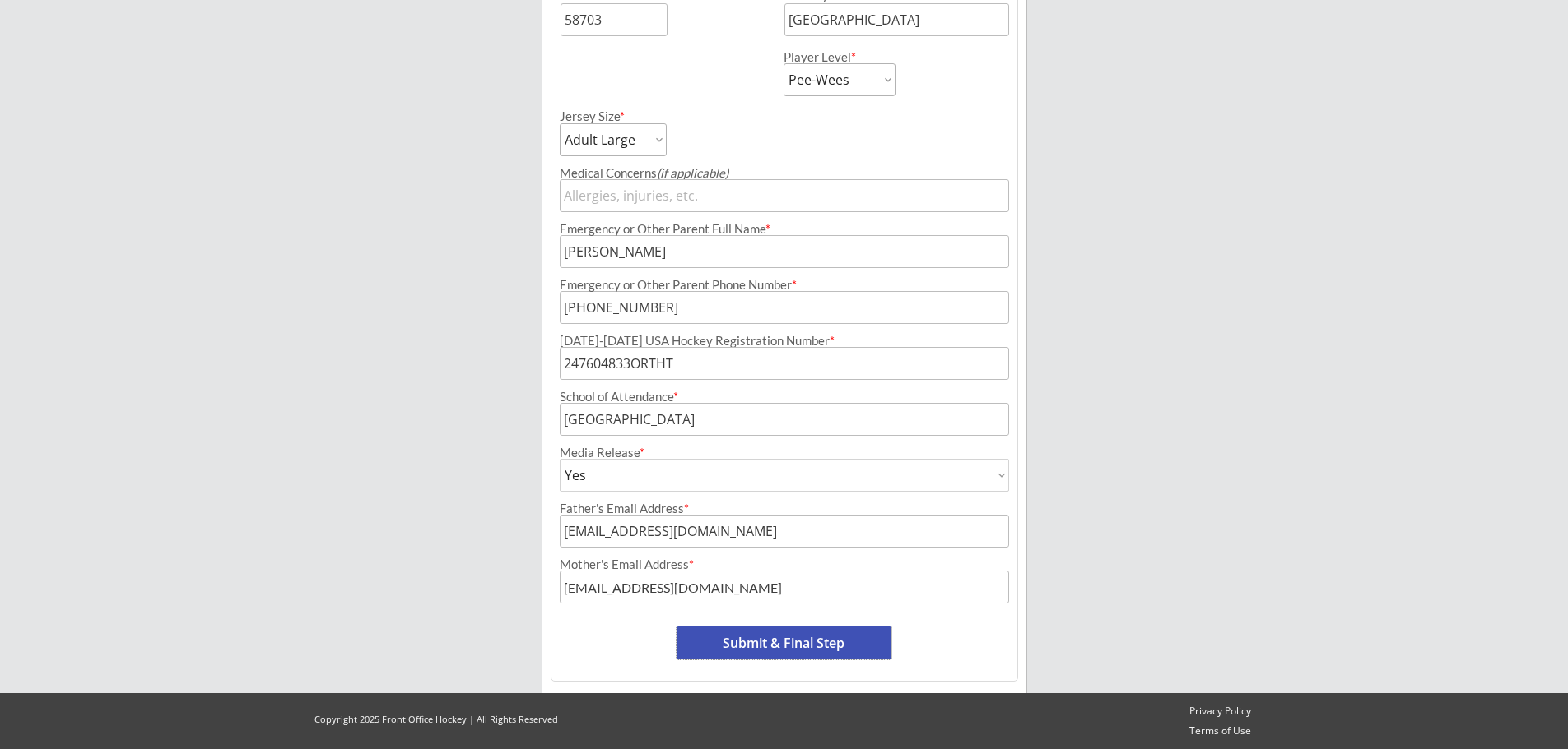
click at [858, 637] on button "Submit & Final Step" at bounding box center [783, 643] width 214 height 33
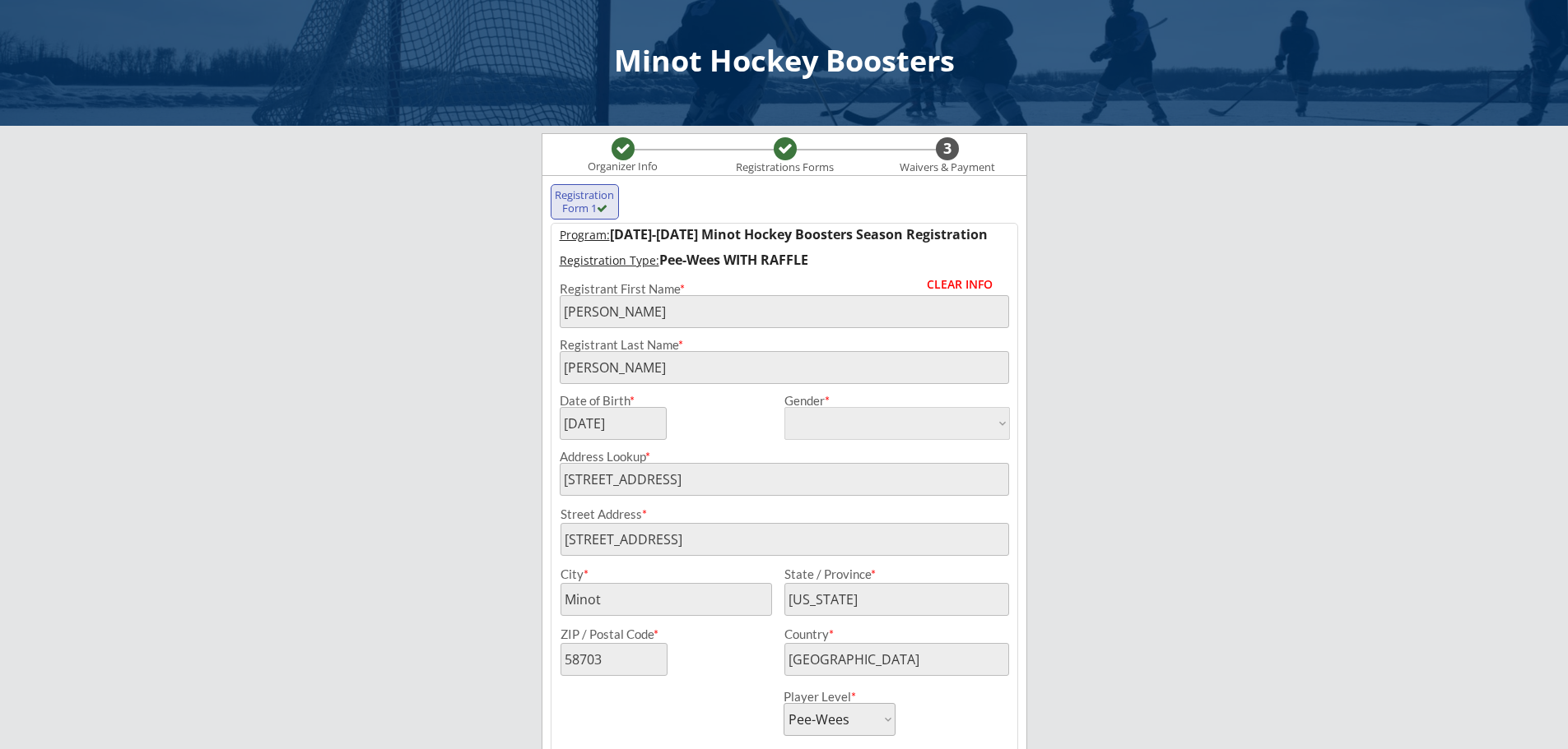
scroll to position [0, 0]
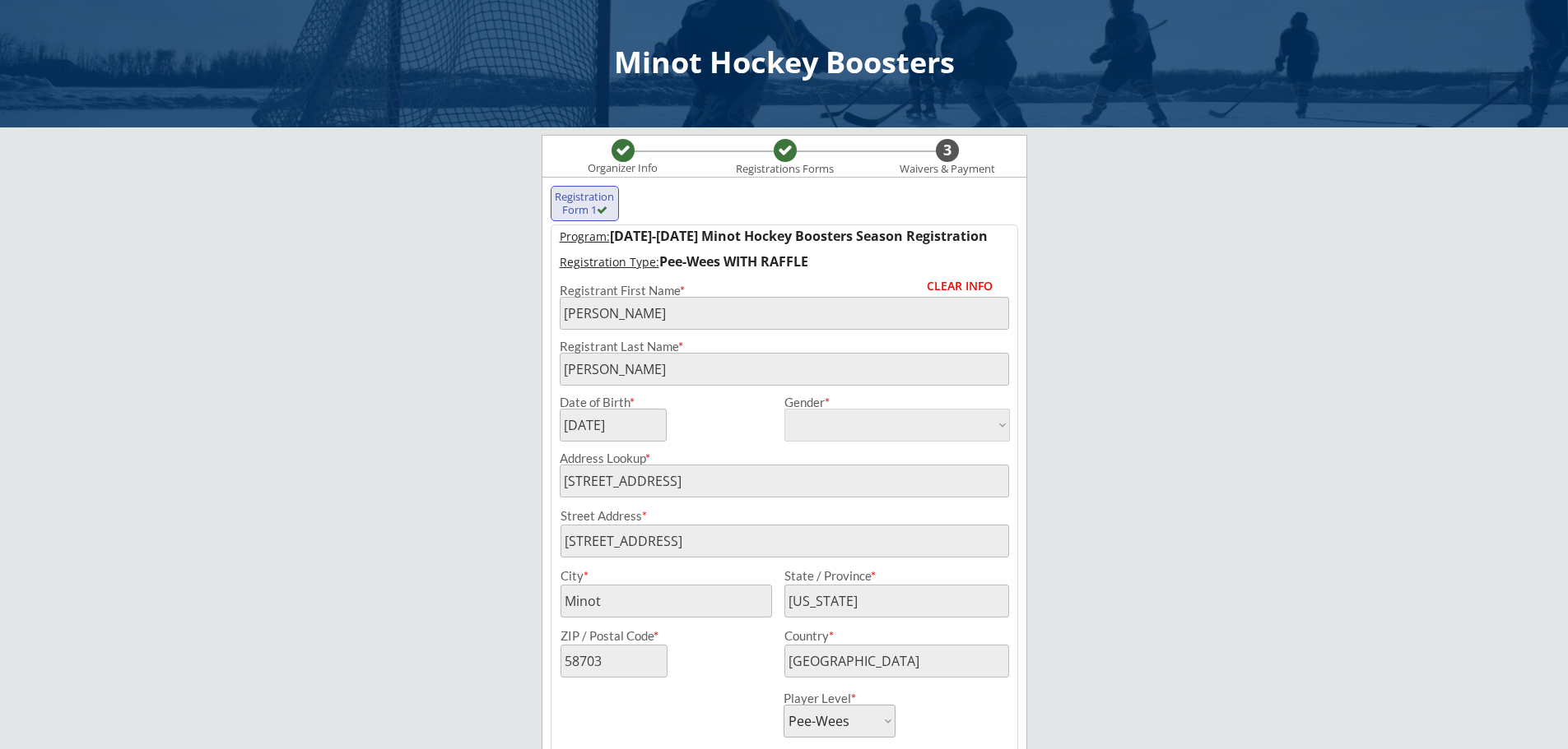
click at [1183, 275] on div "Minot Hockey Boosters Organizer Info Registrations Forms 3 Waivers & Payment Re…" at bounding box center [784, 696] width 1568 height 1391
click at [1174, 391] on div "Minot Hockey Boosters Organizer Info Registrations Forms 3 Waivers & Payment Re…" at bounding box center [784, 696] width 1568 height 1391
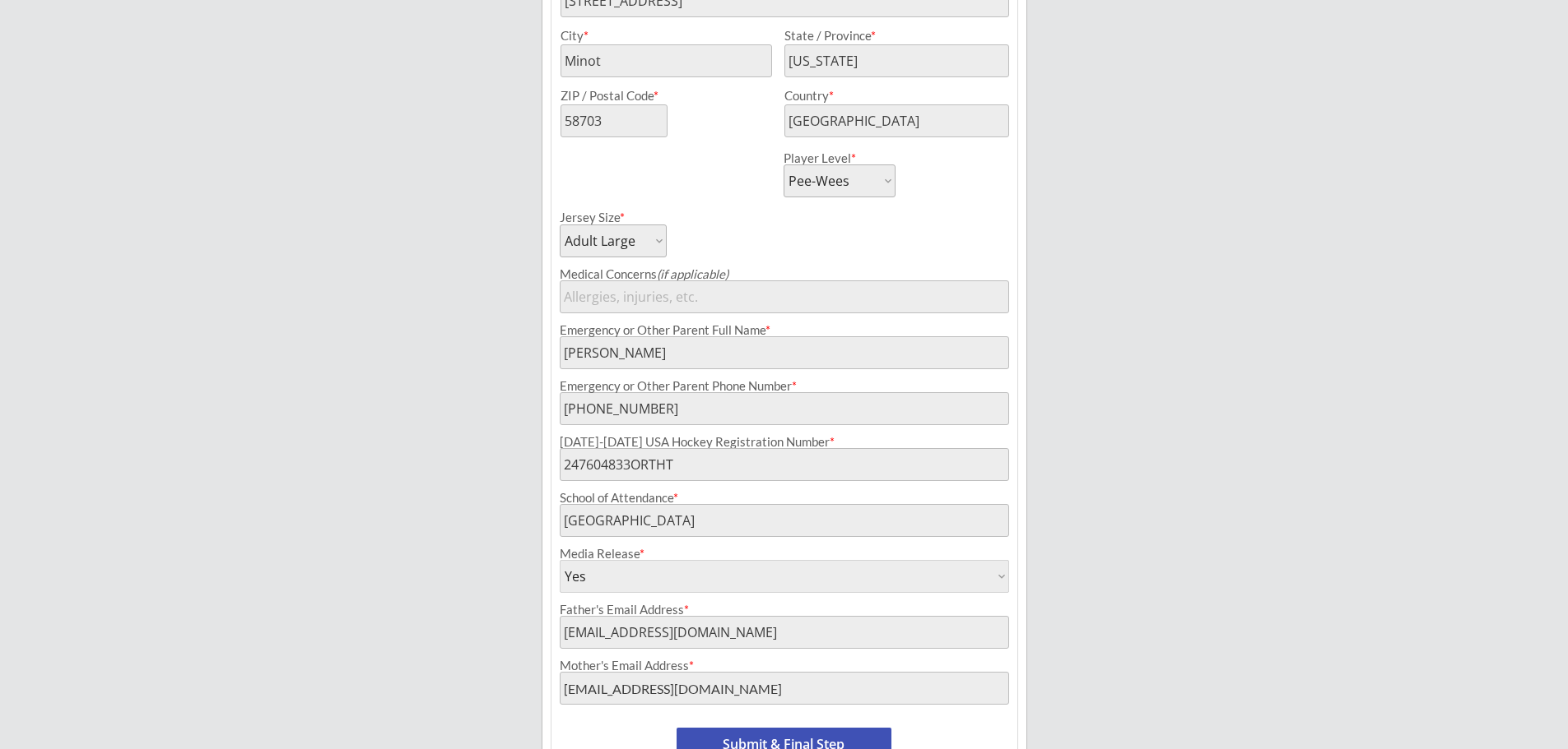
scroll to position [576, 0]
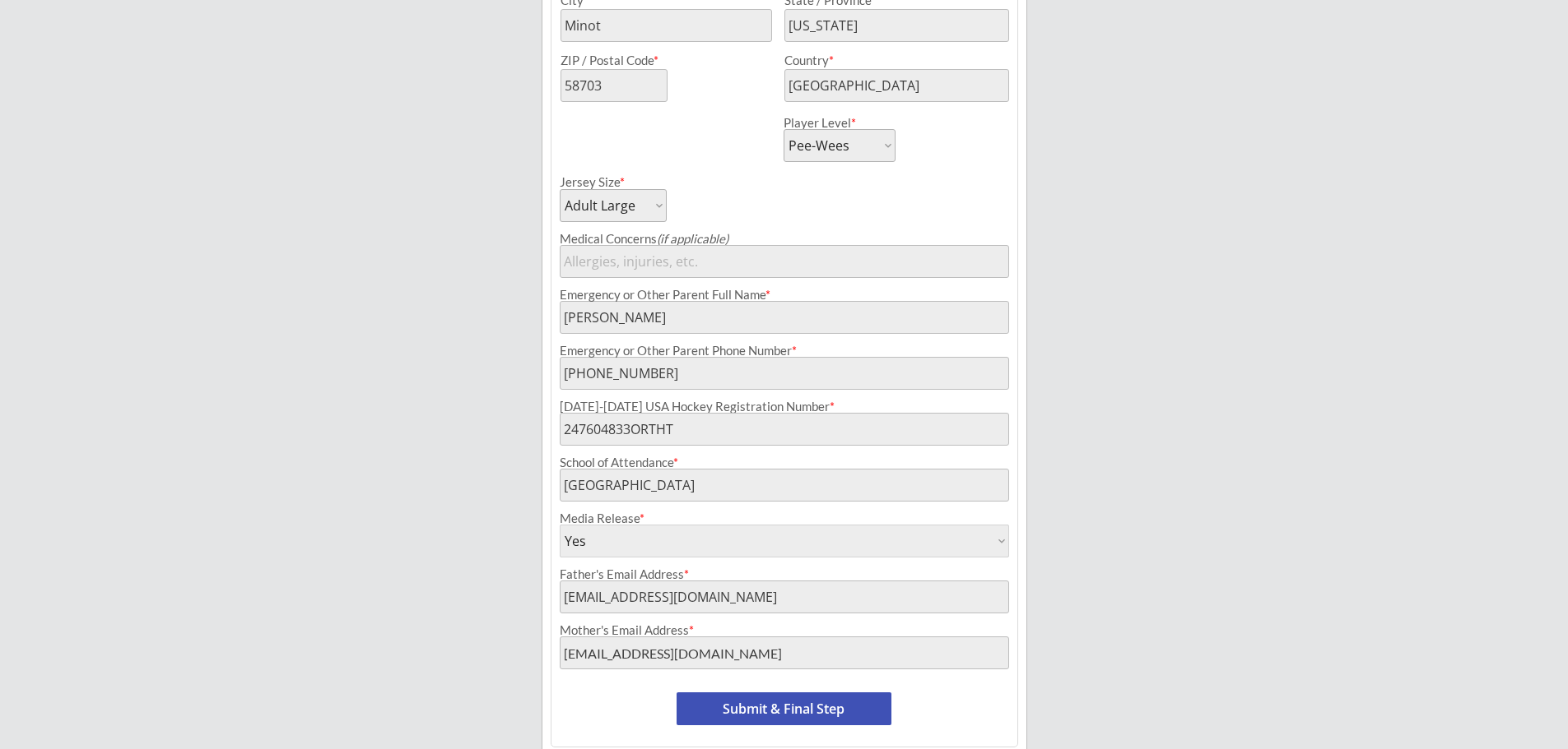
click at [1165, 232] on div "Minot Hockey Boosters Organizer Info Registrations Forms 3 Waivers & Payment Re…" at bounding box center [784, 119] width 1568 height 1391
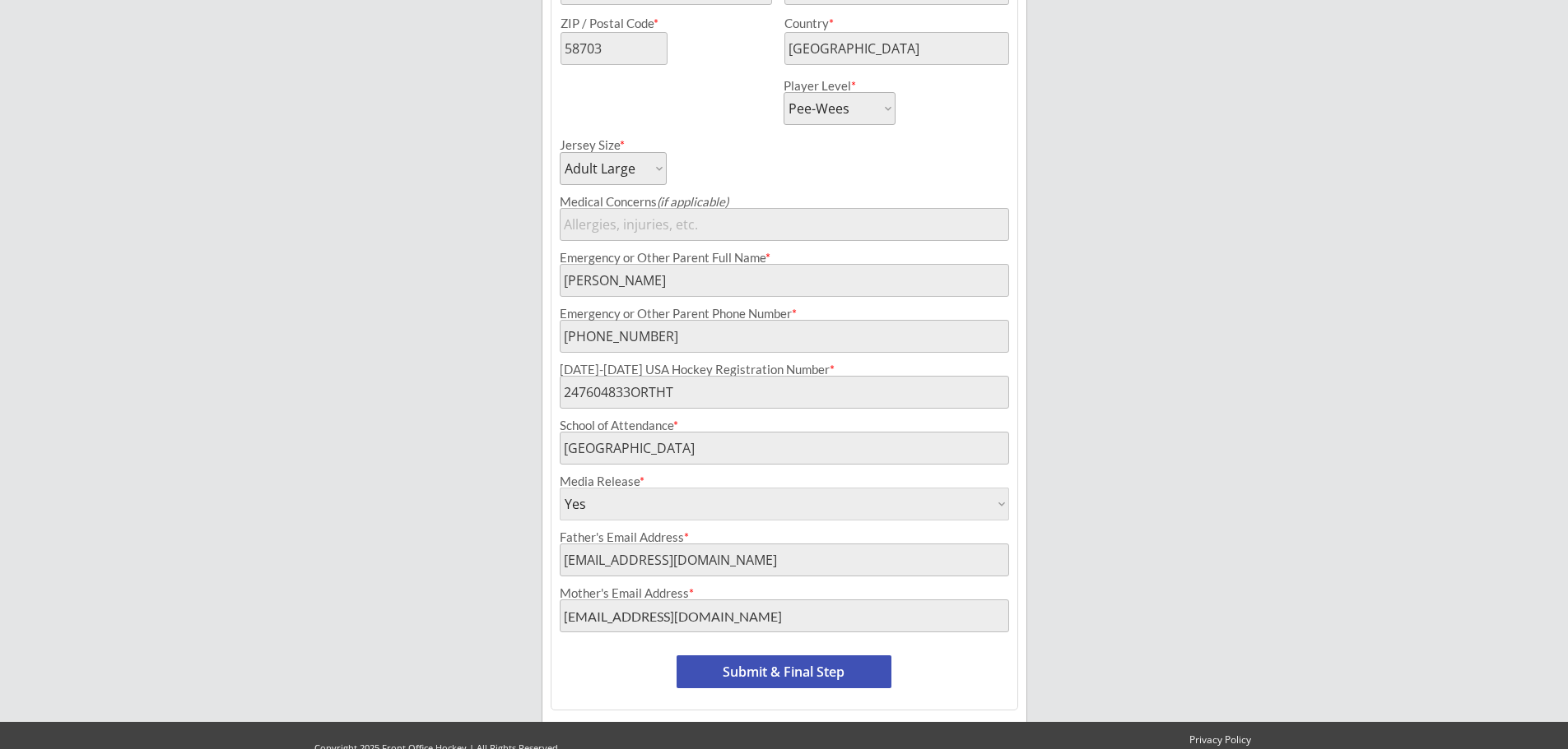
scroll to position [641, 0]
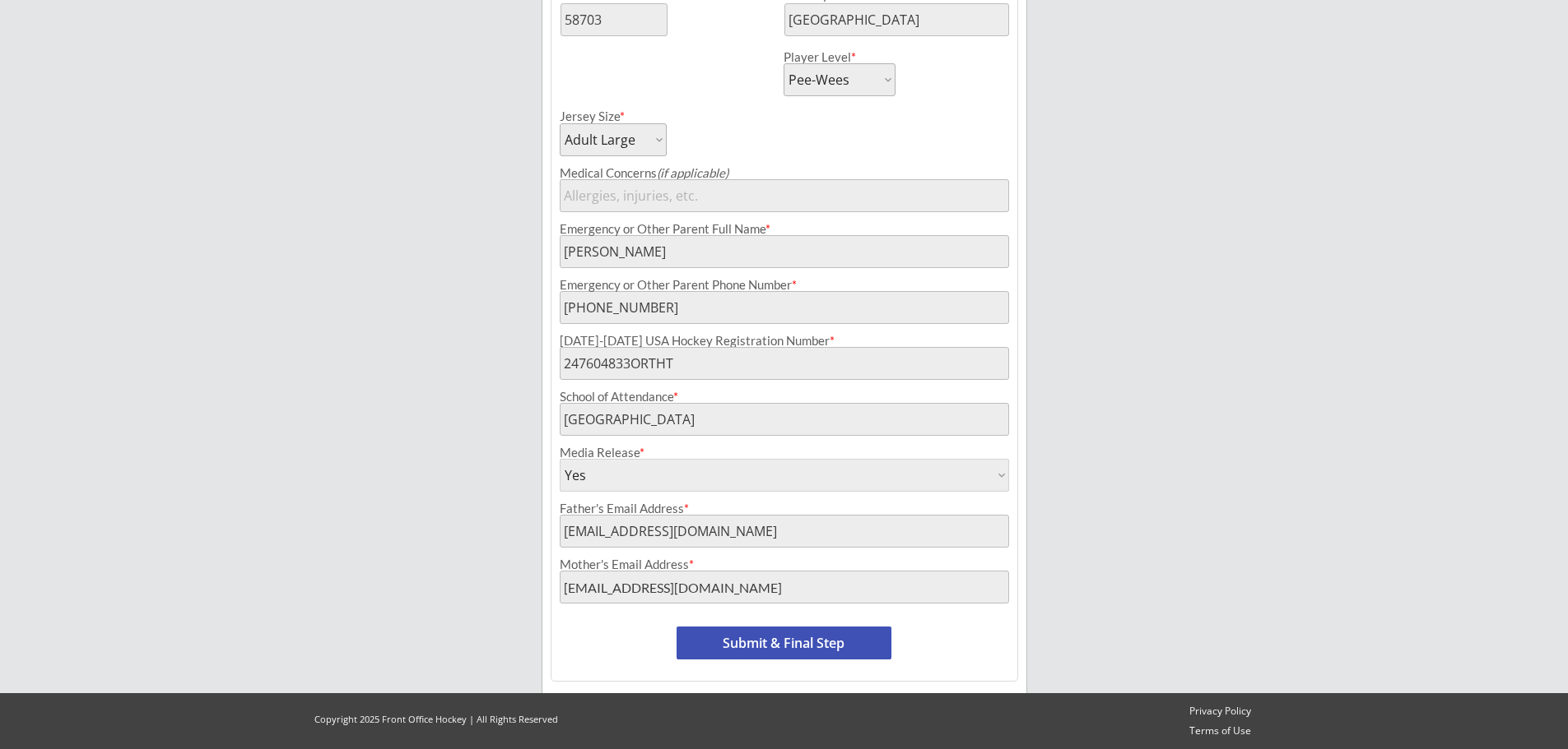
click at [836, 640] on button "Submit & Final Step" at bounding box center [783, 643] width 214 height 33
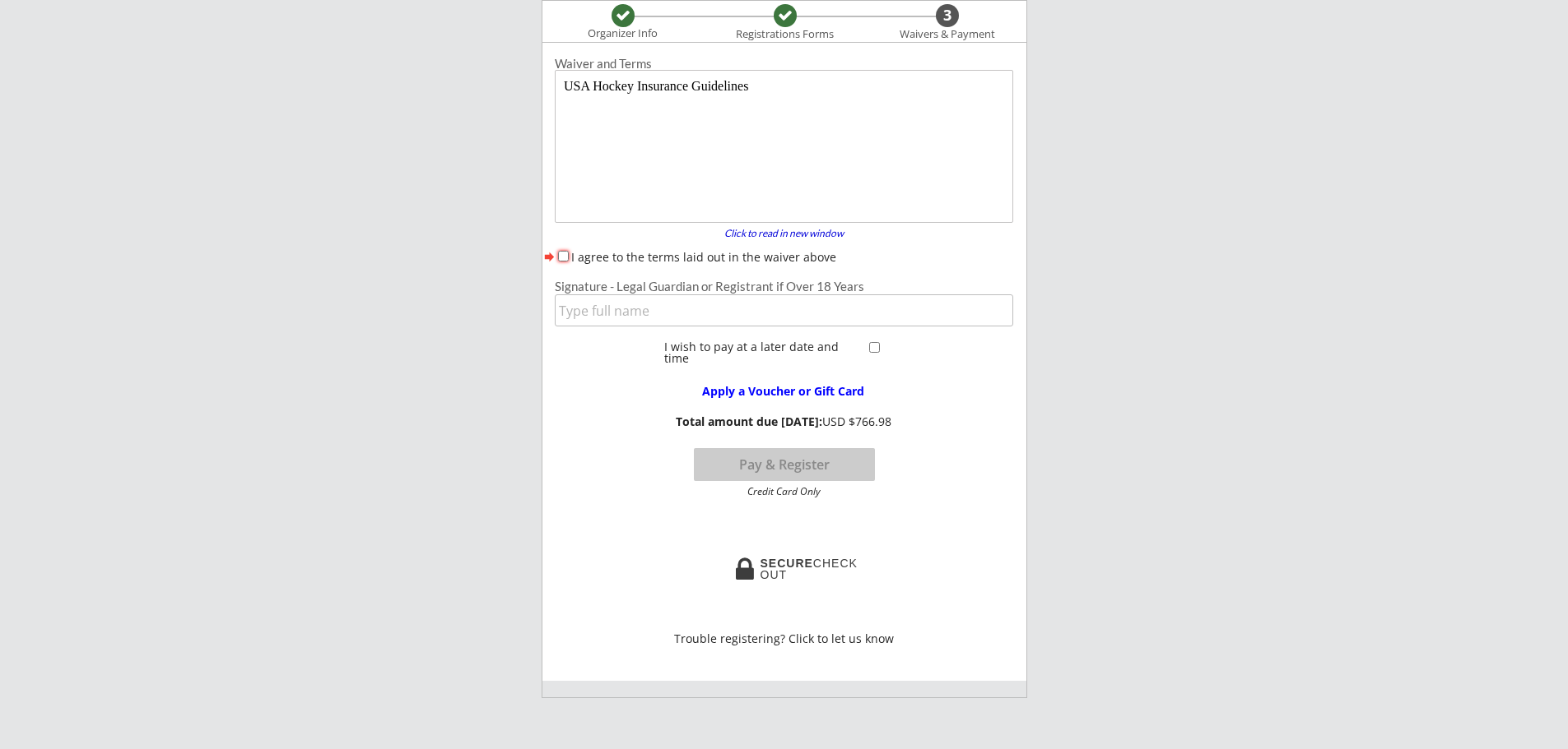
scroll to position [0, 0]
click at [1341, 496] on div "Minot Hockey Boosters Organizer Info Registrations Forms 3 Waivers & Payment Re…" at bounding box center [784, 576] width 1568 height 1423
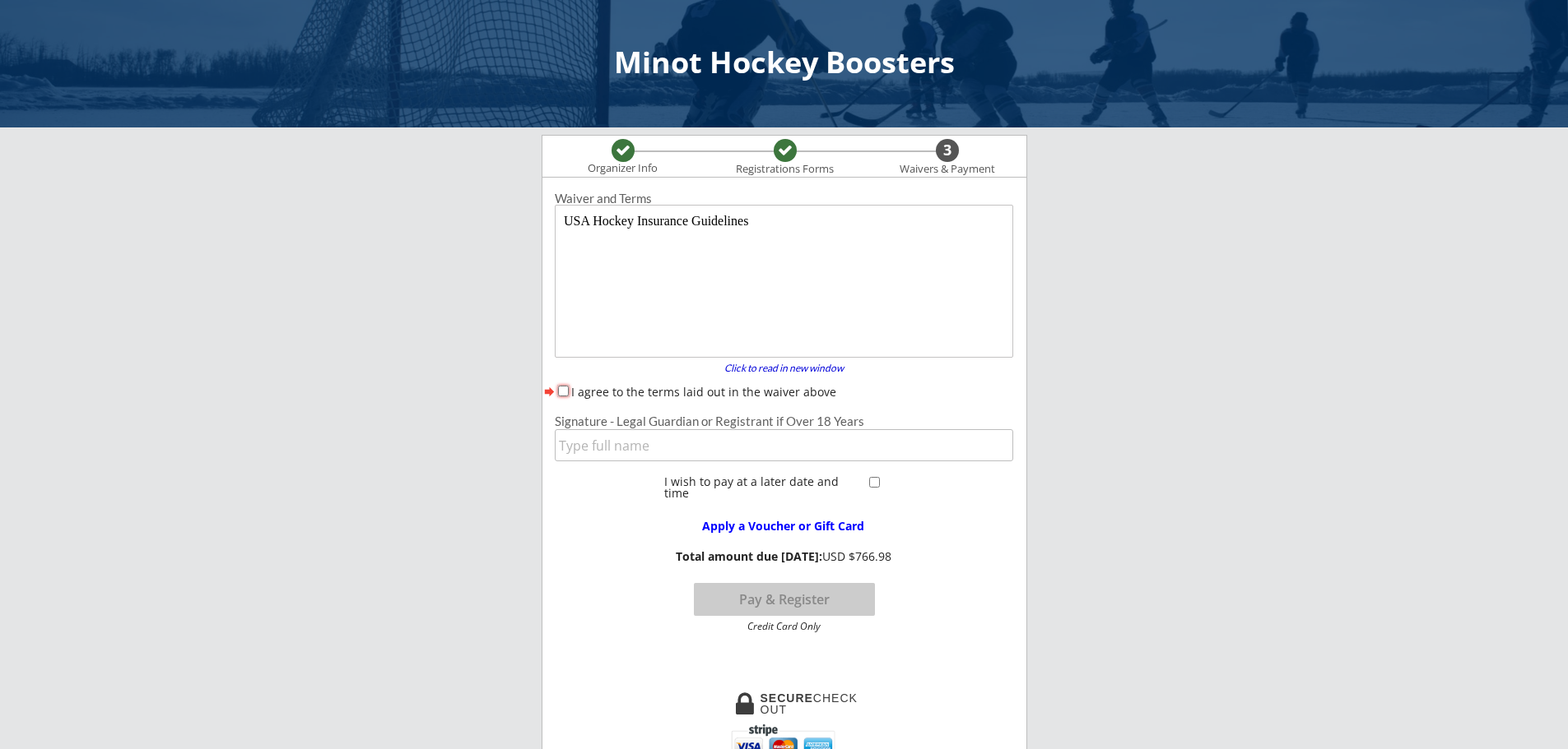
click at [563, 391] on input "I agree to the terms laid out in the waiver above" at bounding box center [563, 391] width 11 height 11
checkbox input "true"
click at [608, 441] on input "input" at bounding box center [783, 446] width 459 height 32
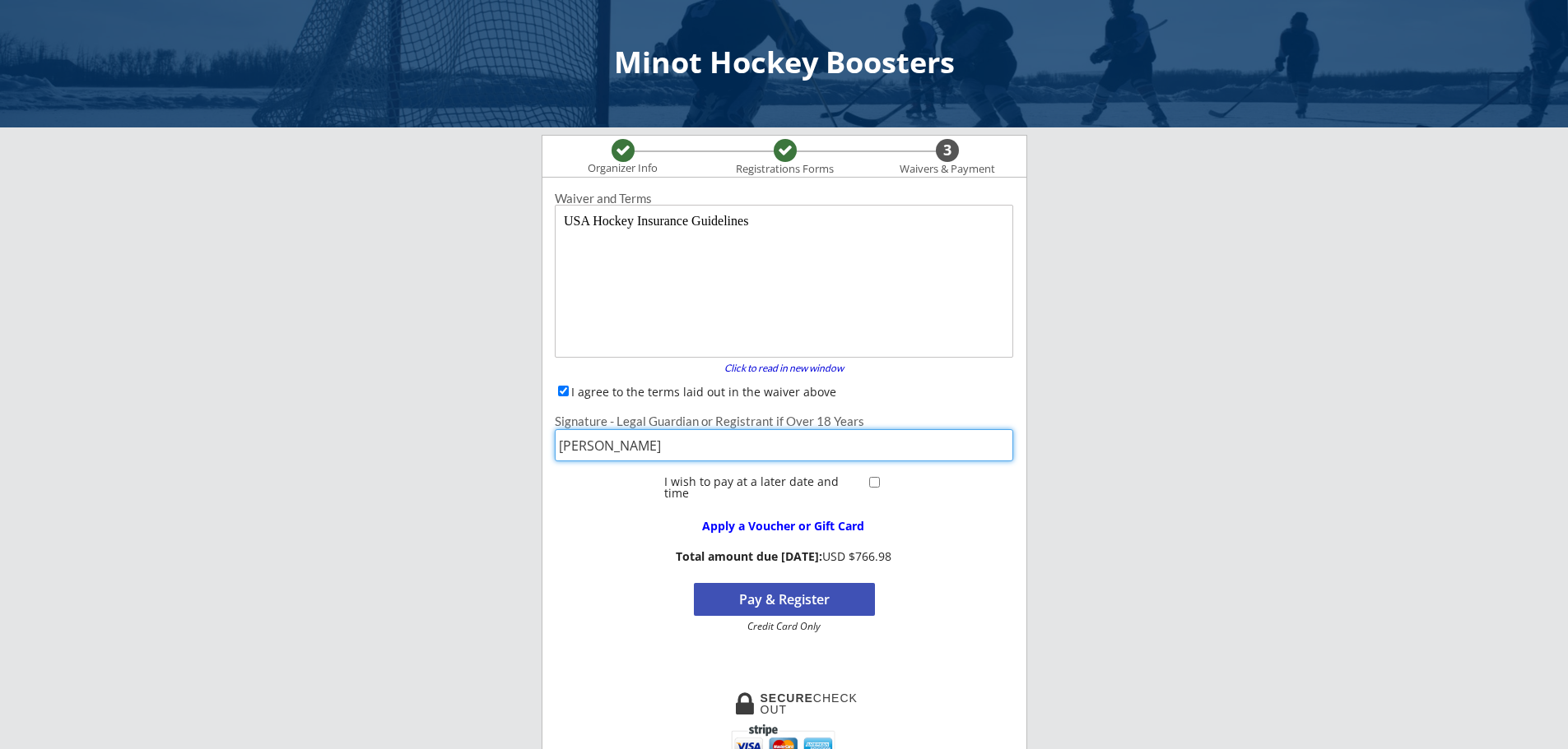
type input "[PERSON_NAME]"
click at [1251, 319] on div "Minot Hockey Boosters Organizer Info Registrations Forms 3 Waivers & Payment Re…" at bounding box center [784, 711] width 1568 height 1423
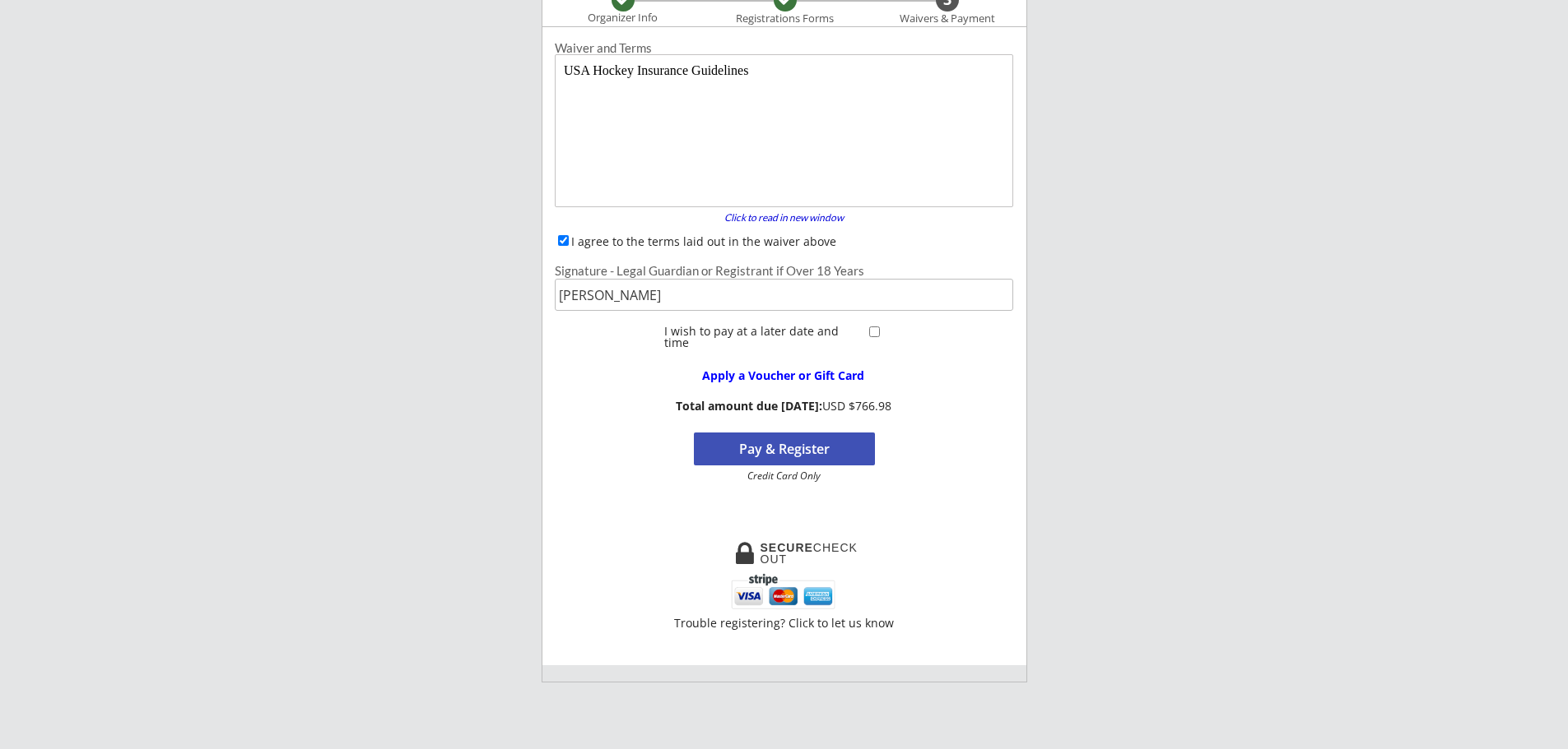
scroll to position [164, 0]
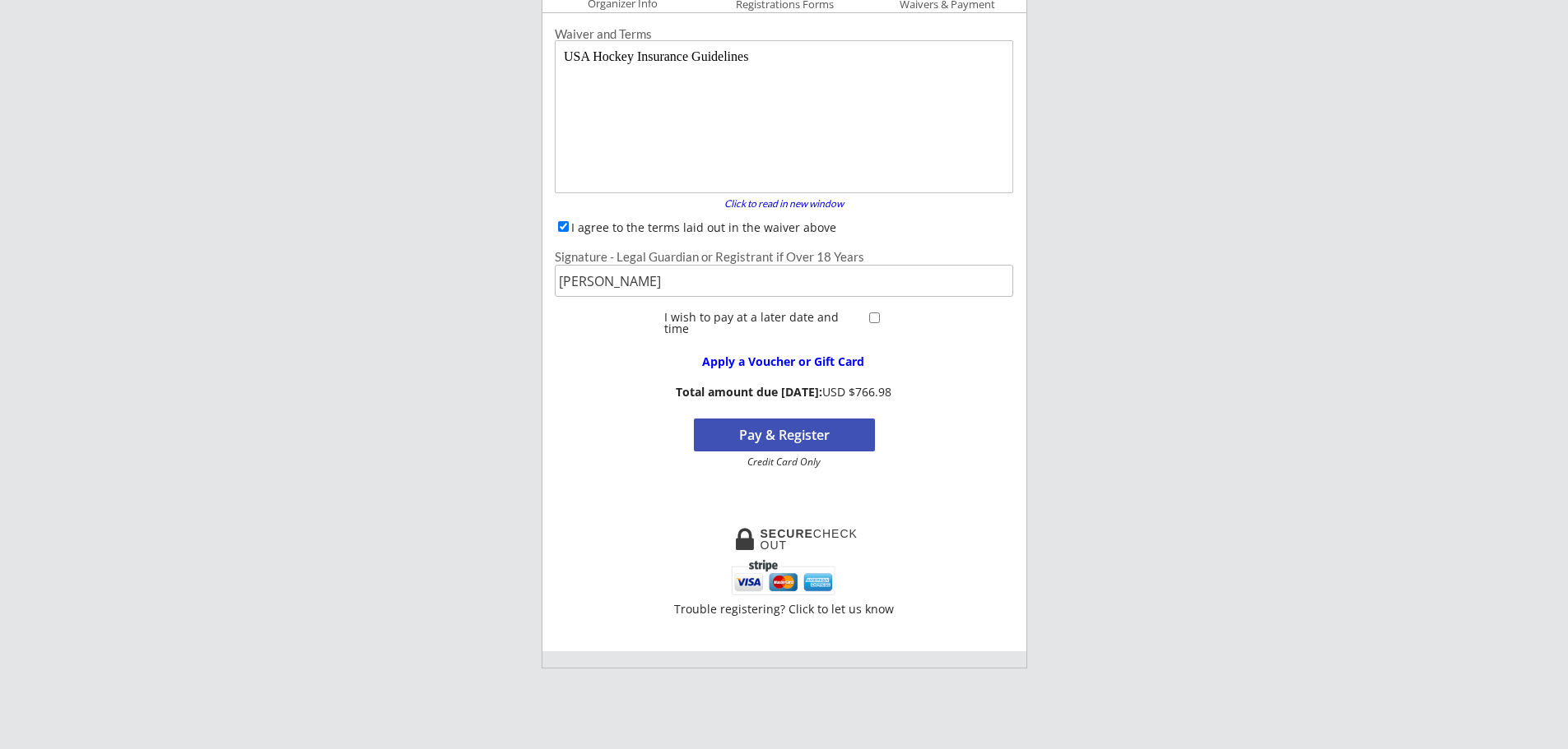
click at [792, 432] on button "Pay & Register" at bounding box center [784, 435] width 181 height 33
